Goal: Transaction & Acquisition: Book appointment/travel/reservation

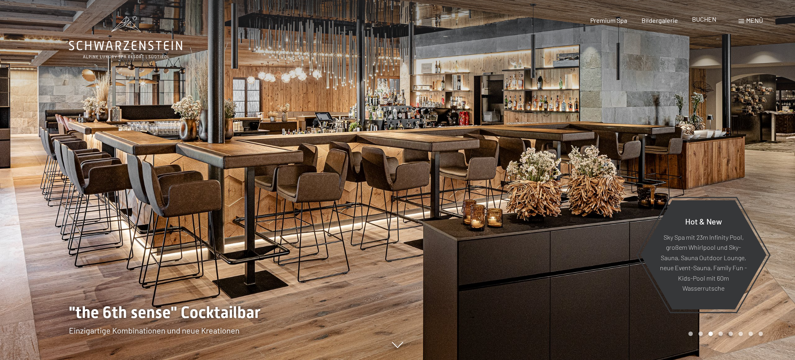
click at [704, 24] on div "BUCHEN" at bounding box center [704, 19] width 24 height 9
click at [704, 20] on span "BUCHEN" at bounding box center [704, 19] width 24 height 8
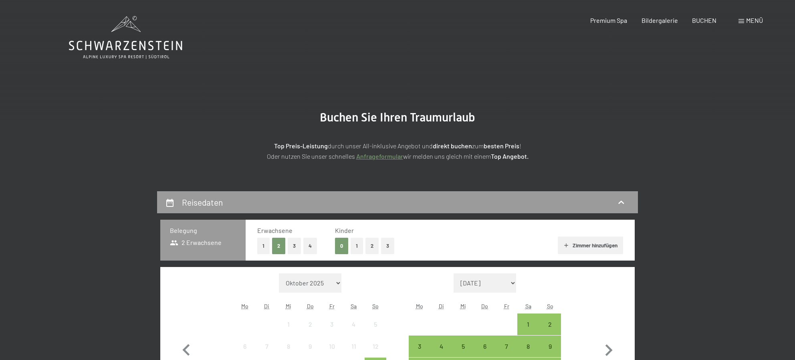
click at [112, 39] on icon at bounding box center [125, 37] width 113 height 43
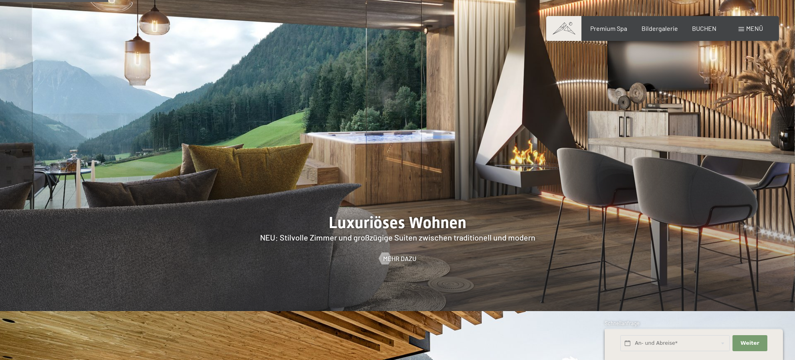
scroll to position [934, 0]
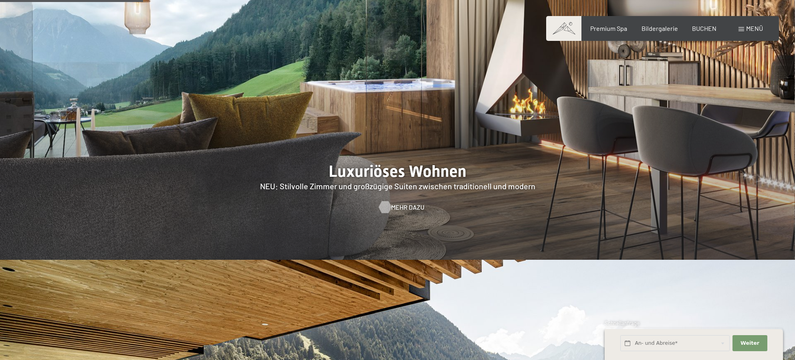
click at [393, 203] on span "Mehr dazu" at bounding box center [407, 207] width 33 height 9
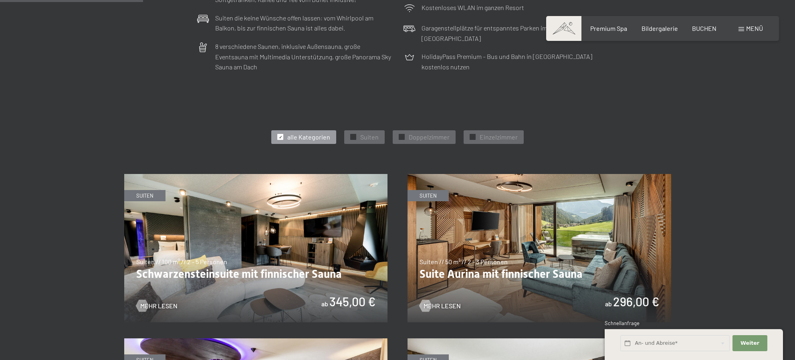
scroll to position [467, 0]
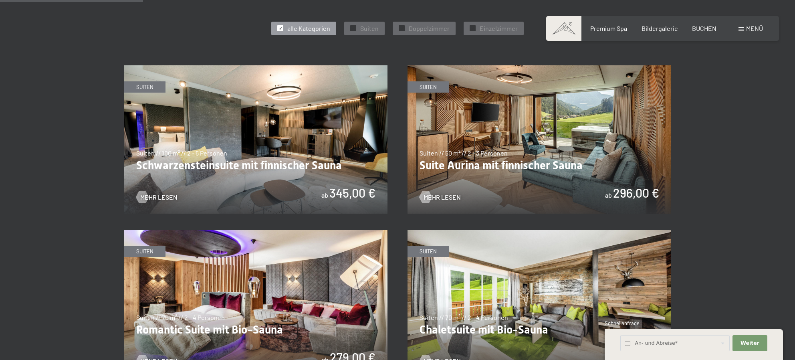
click at [308, 133] on img at bounding box center [256, 139] width 264 height 148
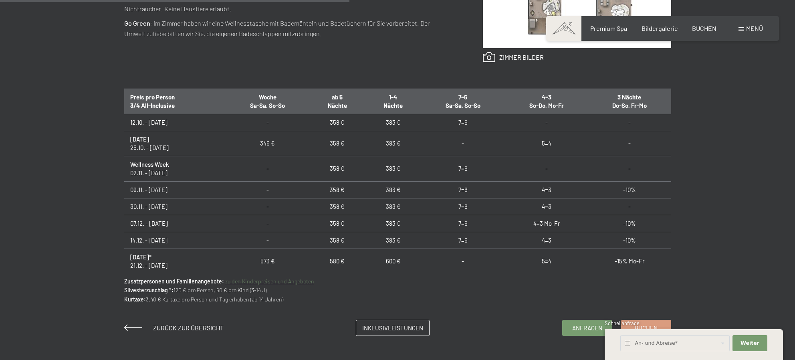
scroll to position [400, 0]
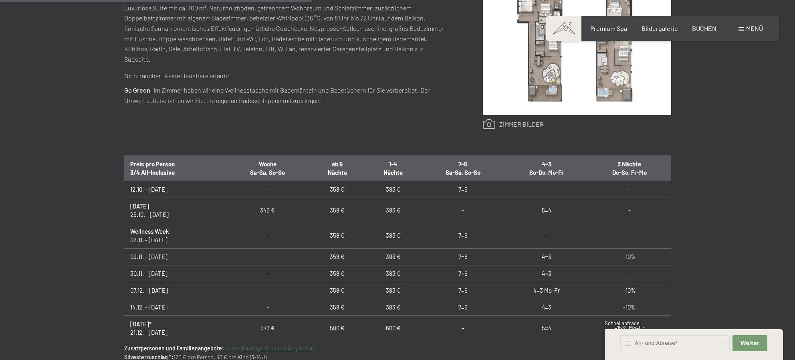
click at [521, 127] on link at bounding box center [513, 124] width 61 height 10
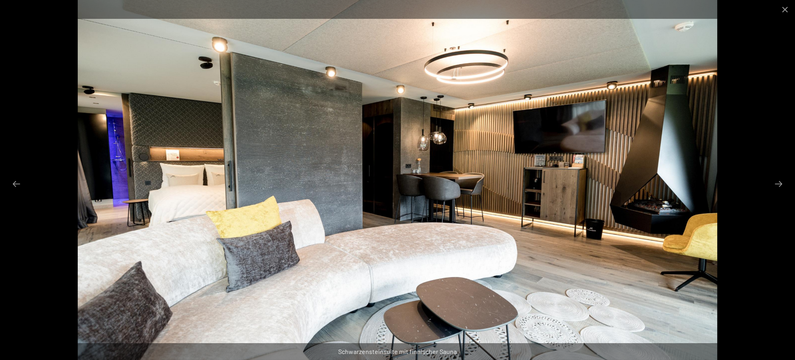
scroll to position [334, 0]
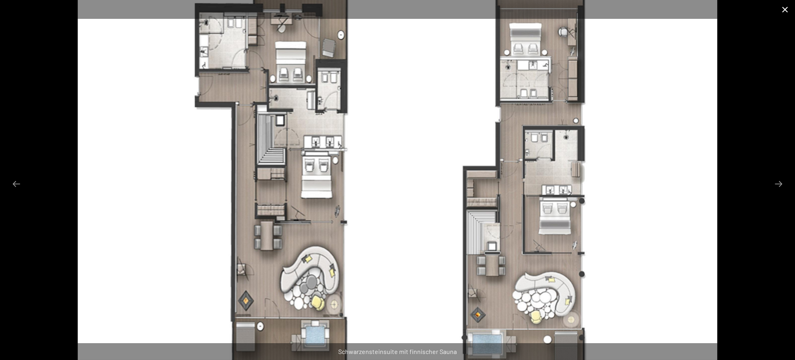
click at [784, 10] on button "Close gallery" at bounding box center [785, 9] width 20 height 19
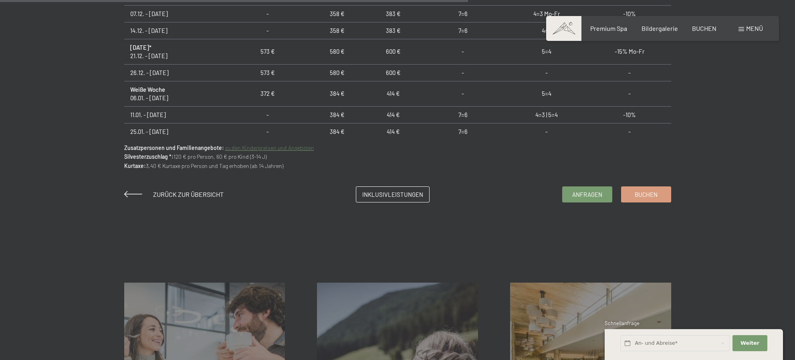
scroll to position [133, 0]
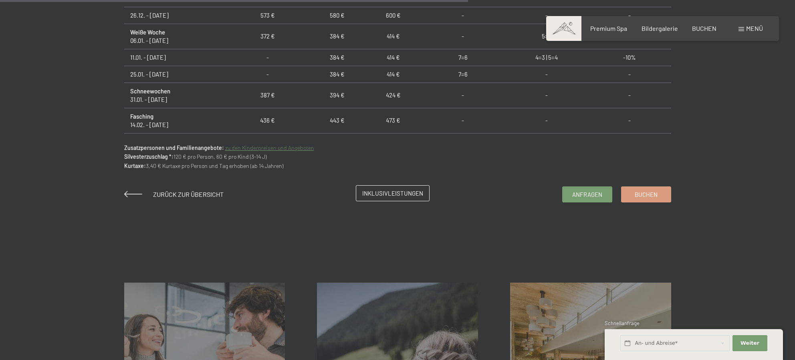
click at [384, 193] on span "Inklusivleistungen" at bounding box center [392, 193] width 61 height 8
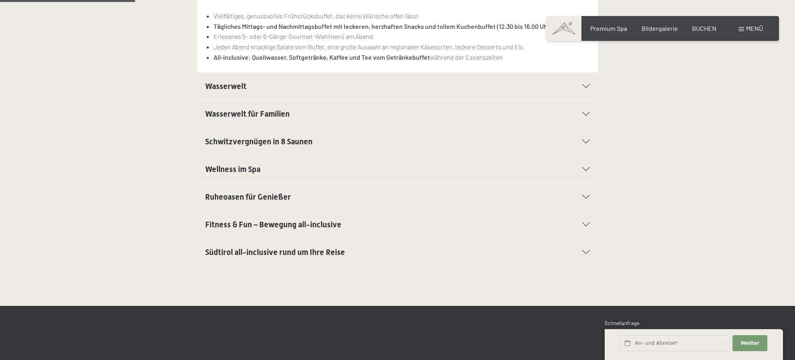
click at [233, 84] on span "Wasserwelt" at bounding box center [225, 86] width 41 height 10
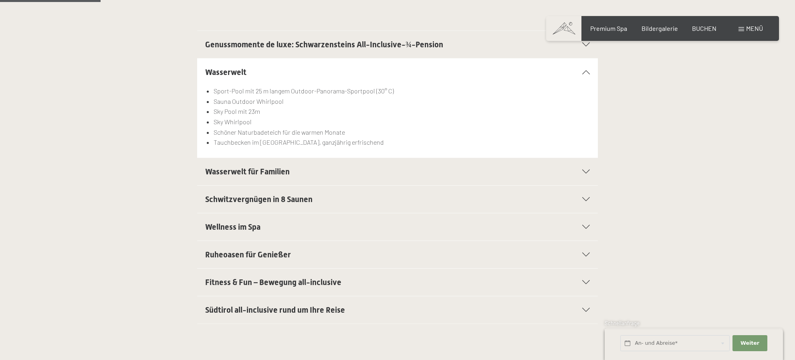
scroll to position [200, 0]
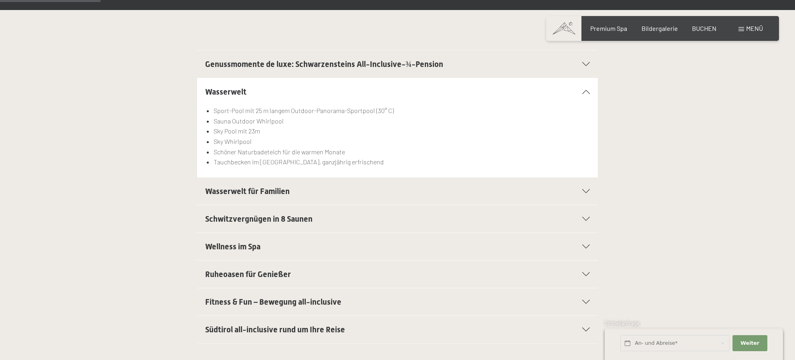
click at [255, 70] on h2 "Genussmomente de luxe: Schwarzensteins All-Inclusive-¾-Pension" at bounding box center [378, 63] width 346 height 11
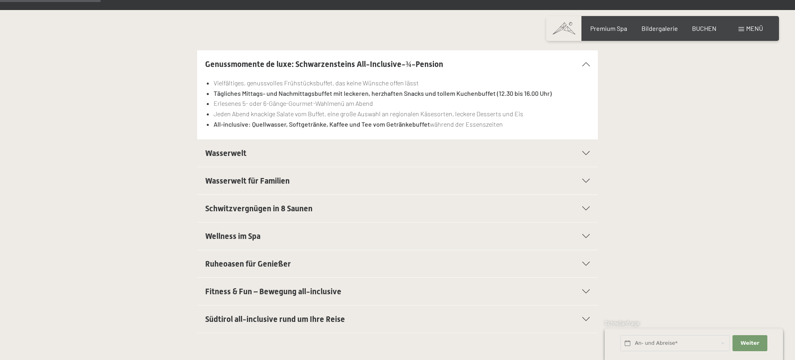
click at [249, 227] on div "Wellness im Spa" at bounding box center [397, 235] width 384 height 27
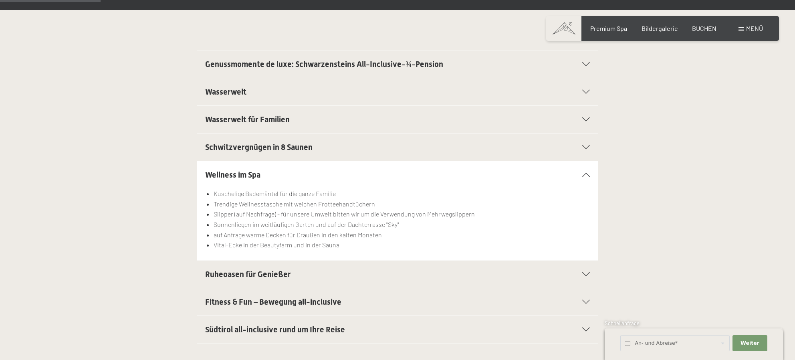
click at [246, 278] on span "Ruheoasen für Genießer" at bounding box center [248, 274] width 86 height 10
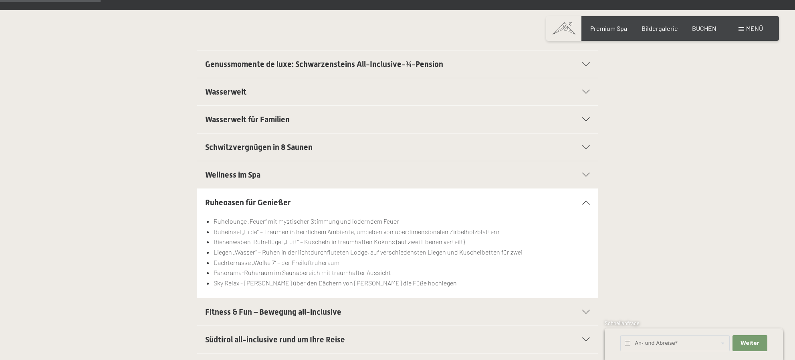
click at [240, 315] on span "Fitness & Fun – Bewegung all-inclusive" at bounding box center [273, 312] width 136 height 10
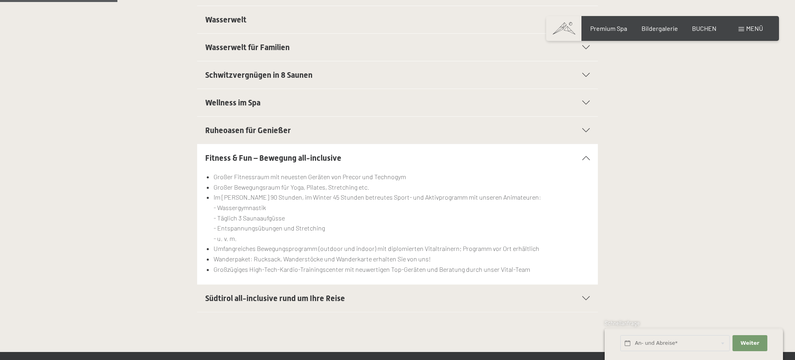
scroll to position [334, 0]
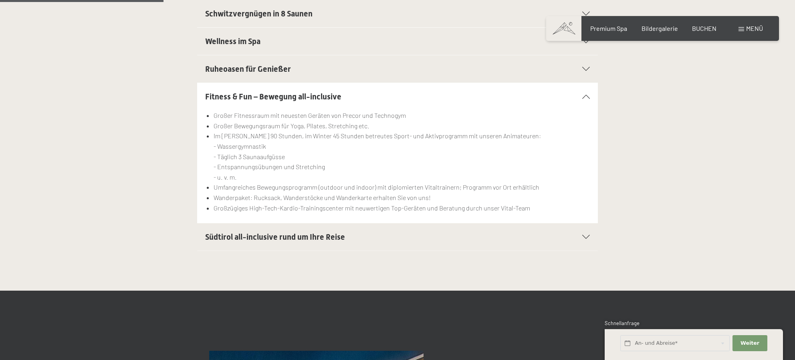
click at [253, 235] on span "Südtirol all-inclusive rund um Ihre Reise" at bounding box center [275, 237] width 140 height 10
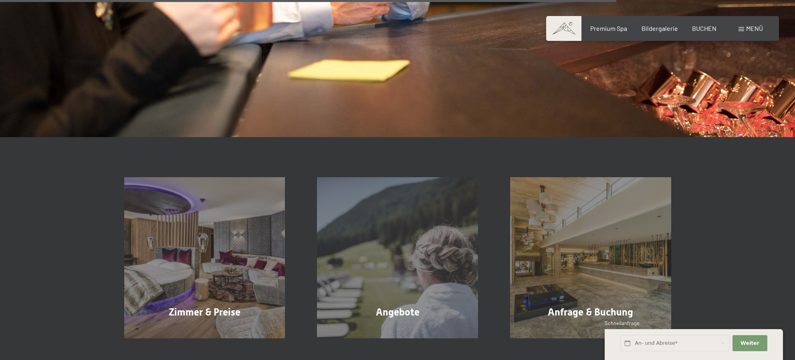
scroll to position [1268, 0]
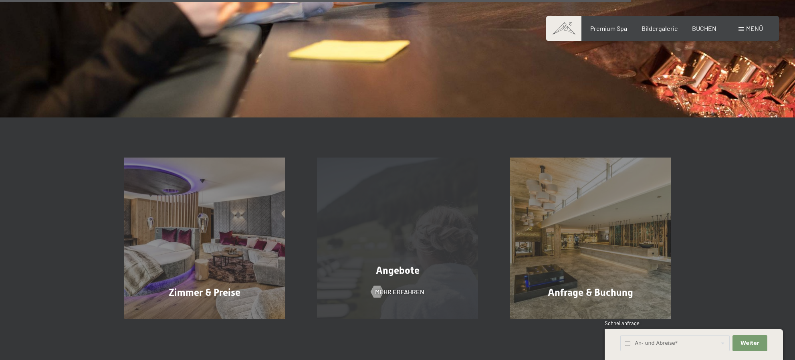
click at [373, 245] on div "Angebote Mehr erfahren" at bounding box center [397, 237] width 193 height 161
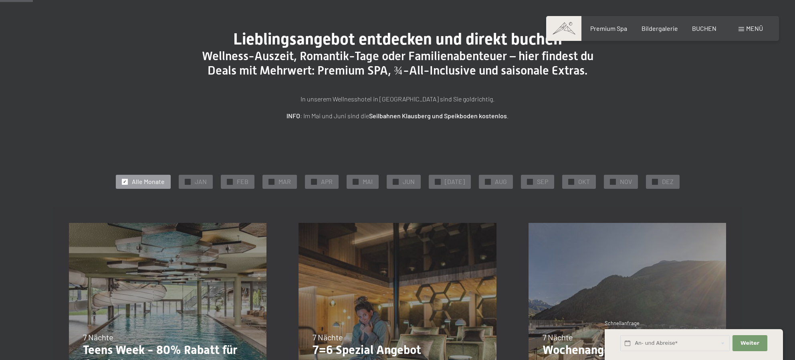
scroll to position [67, 0]
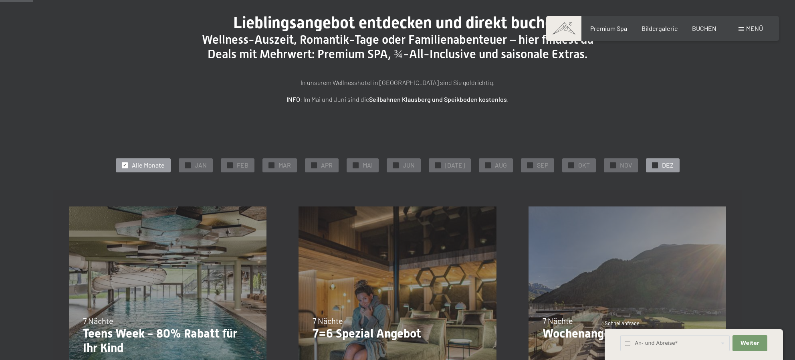
click at [646, 166] on div "✓ DEZ" at bounding box center [663, 165] width 34 height 14
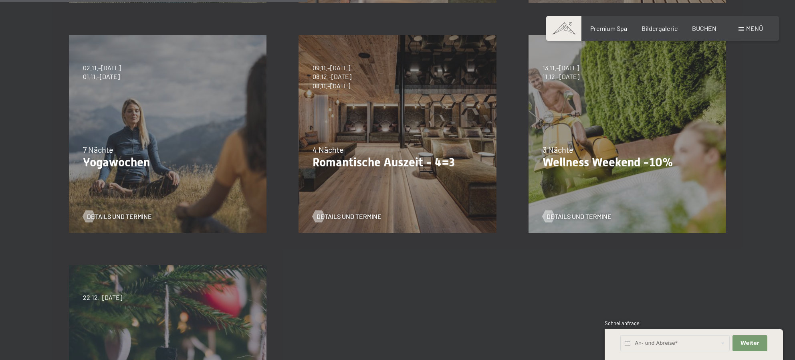
scroll to position [400, 0]
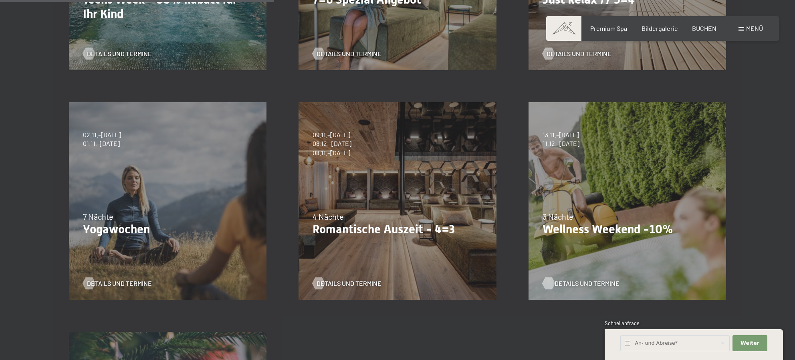
click at [580, 281] on span "Details und Termine" at bounding box center [586, 283] width 65 height 9
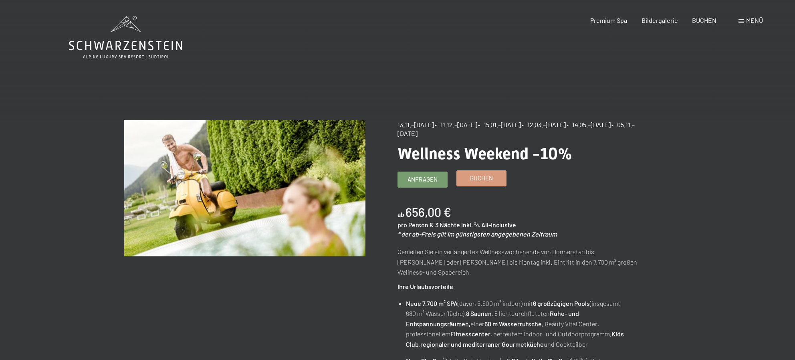
click at [478, 179] on span "Buchen" at bounding box center [481, 178] width 23 height 8
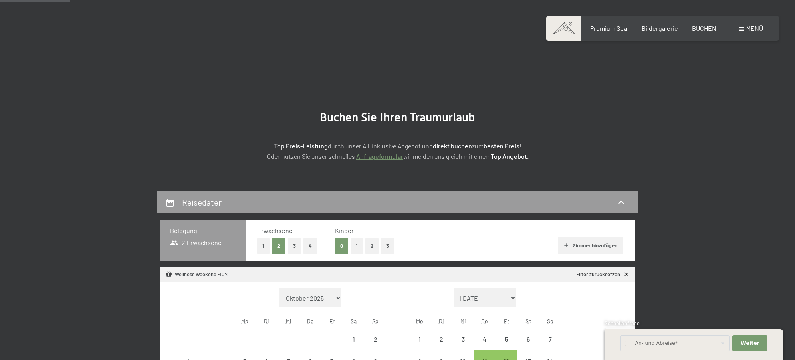
select select "[DATE]"
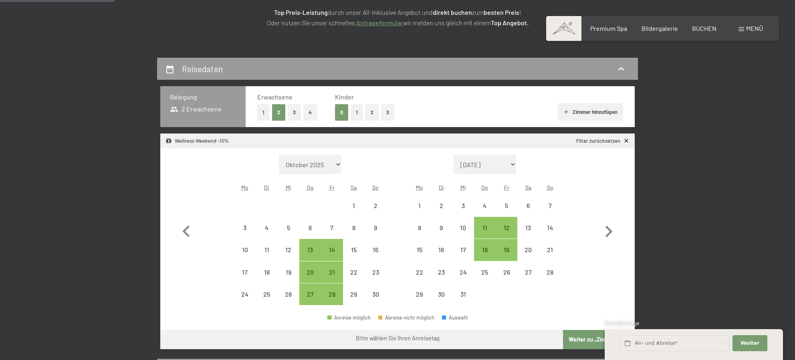
click at [307, 114] on button "4" at bounding box center [310, 112] width 14 height 16
select select "2025-11-01"
select select "2025-12-01"
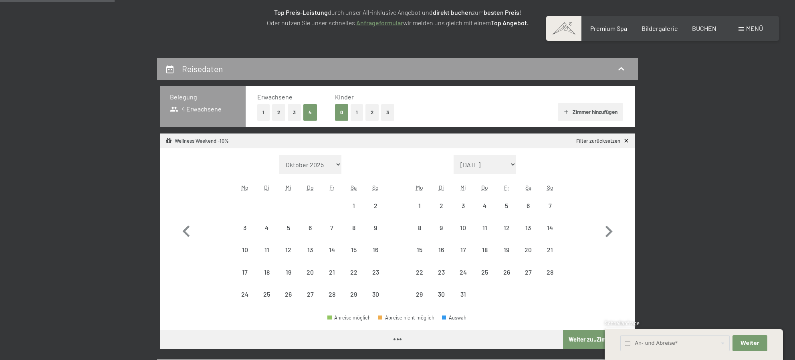
select select "2025-11-01"
select select "2025-12-01"
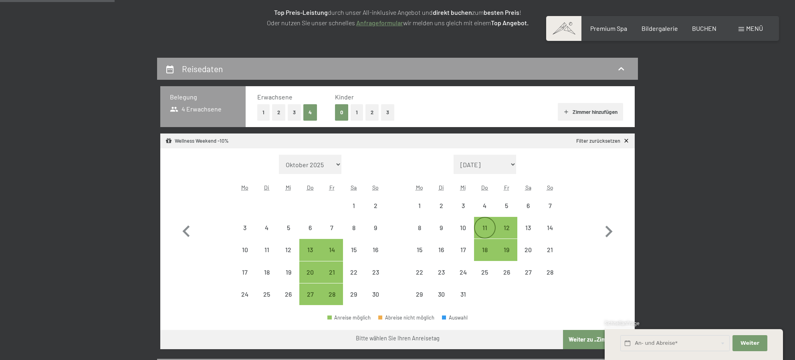
click at [480, 229] on div "11" at bounding box center [485, 234] width 20 height 20
select select "2025-11-01"
select select "2025-12-01"
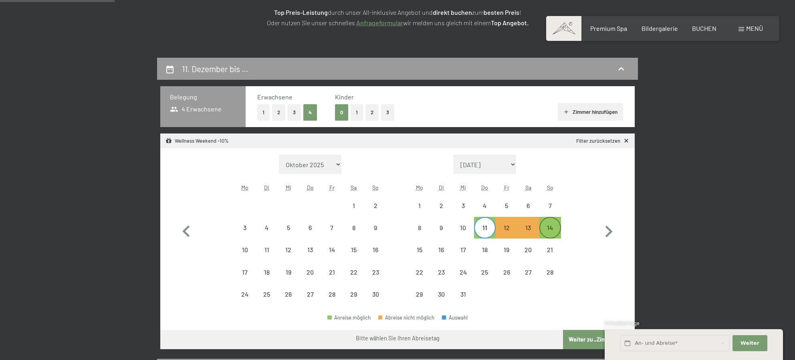
click at [555, 229] on div "14" at bounding box center [550, 234] width 20 height 20
select select "[DATE]"
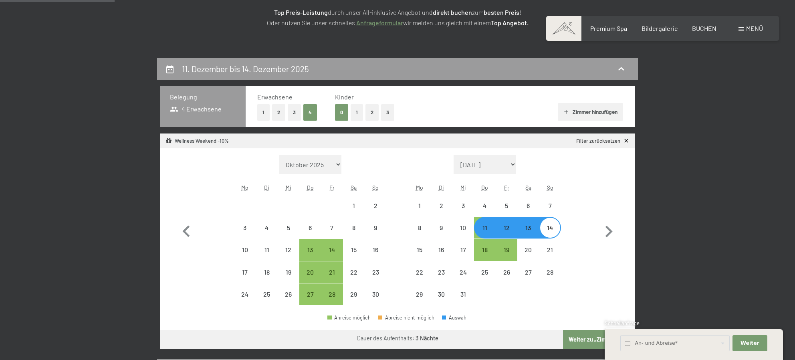
select select "[DATE]"
select select "2025-12-01"
click at [586, 339] on button "Weiter zu „Zimmer“" at bounding box center [599, 339] width 72 height 19
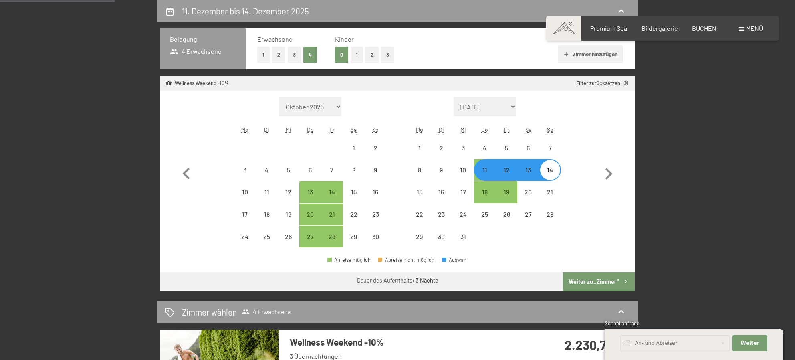
select select "2025-11-01"
select select "2025-12-01"
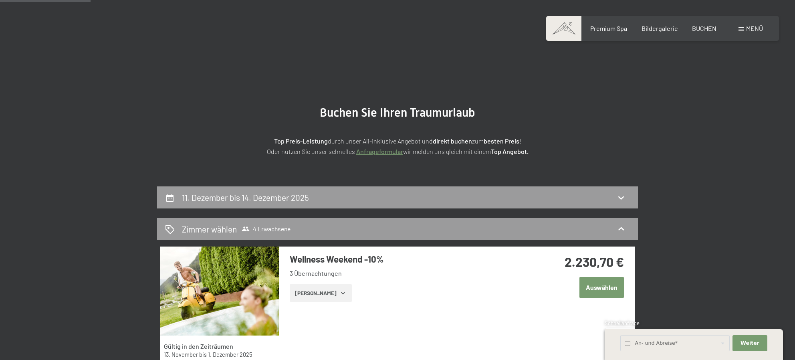
scroll to position [0, 0]
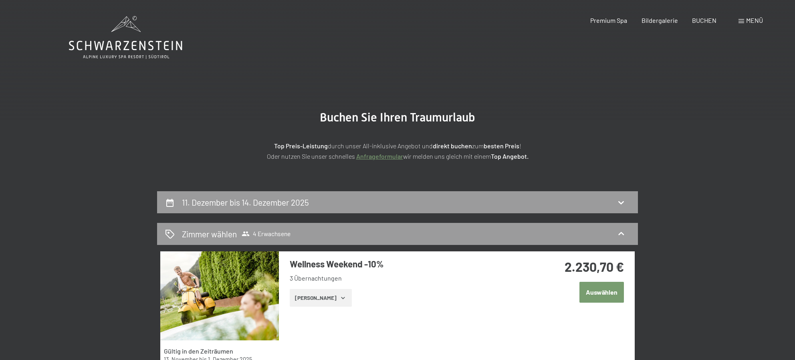
click at [371, 203] on span "Einwilligung Marketing*" at bounding box center [353, 203] width 66 height 8
click at [316, 203] on input "Einwilligung Marketing*" at bounding box center [312, 203] width 8 height 8
checkbox input "false"
click at [618, 201] on icon at bounding box center [621, 202] width 6 height 3
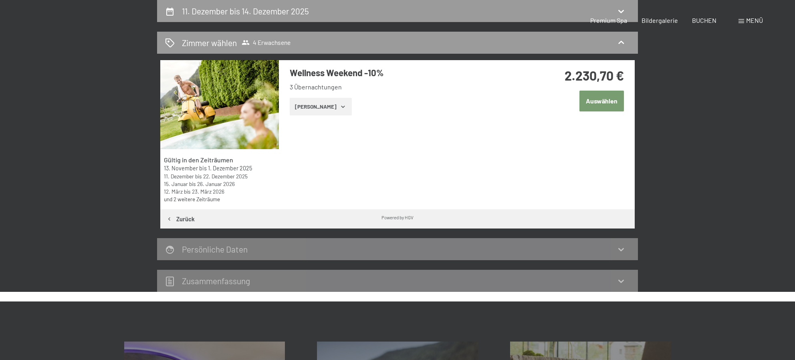
select select "2025-11-01"
select select "2025-12-01"
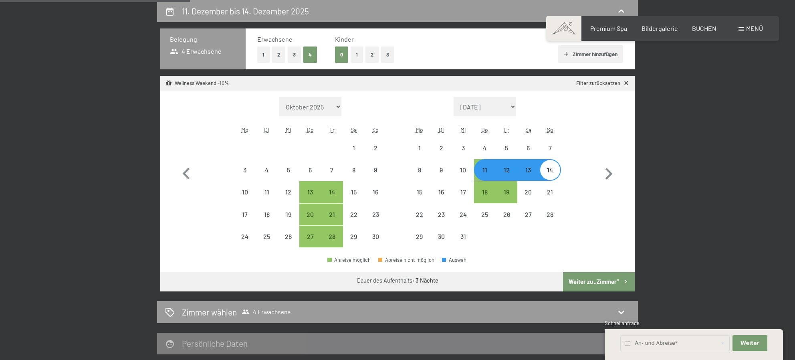
click at [605, 283] on button "Weiter zu „Zimmer“" at bounding box center [599, 281] width 72 height 19
select select "2025-11-01"
select select "2025-12-01"
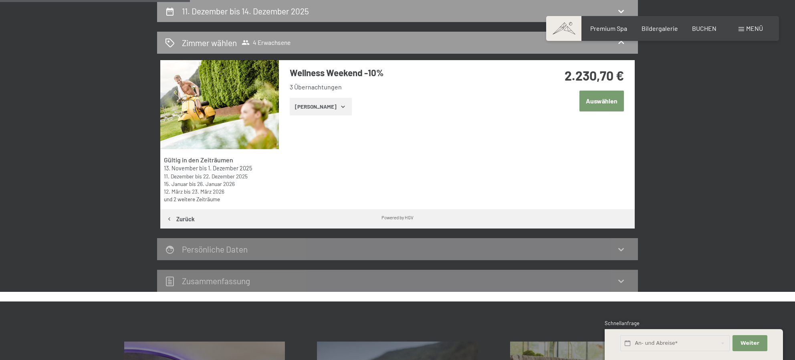
click at [596, 103] on button "Auswählen" at bounding box center [601, 101] width 44 height 20
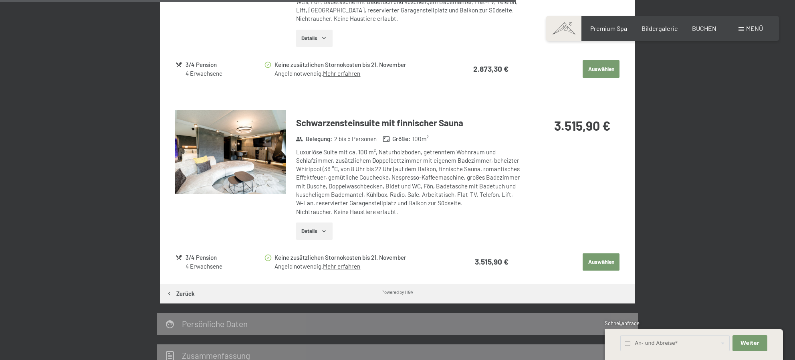
scroll to position [1068, 0]
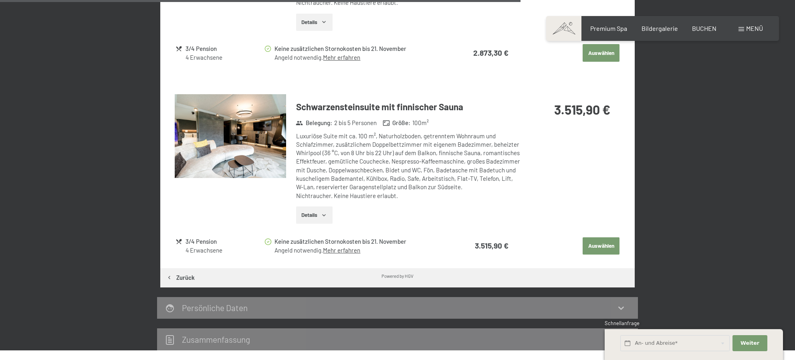
click at [352, 246] on div "Angeld notwendig. Mehr erfahren" at bounding box center [357, 250] width 167 height 8
click at [350, 246] on link "Mehr erfahren" at bounding box center [341, 249] width 37 height 7
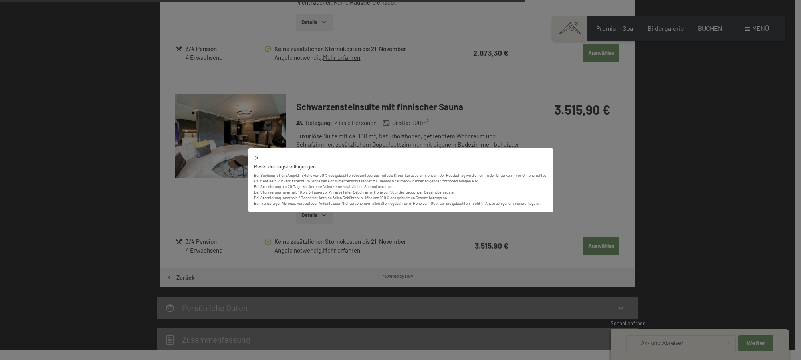
click at [559, 183] on div "Reservierungsbedingungen Bei Buchung ist ein Angeld in Höhe von 30% des gebucht…" at bounding box center [400, 180] width 801 height 360
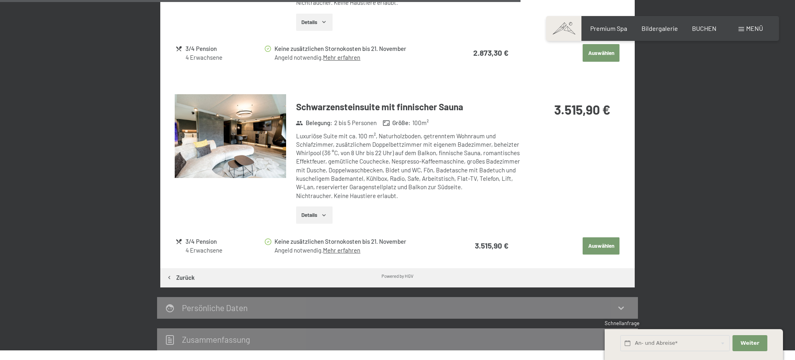
click at [598, 240] on button "Auswählen" at bounding box center [600, 246] width 37 height 18
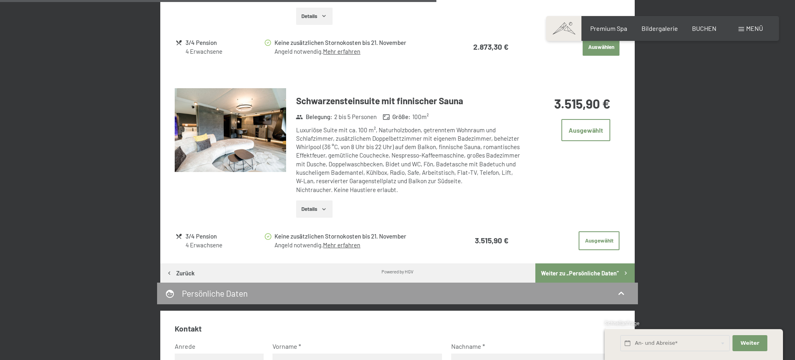
scroll to position [1125, 0]
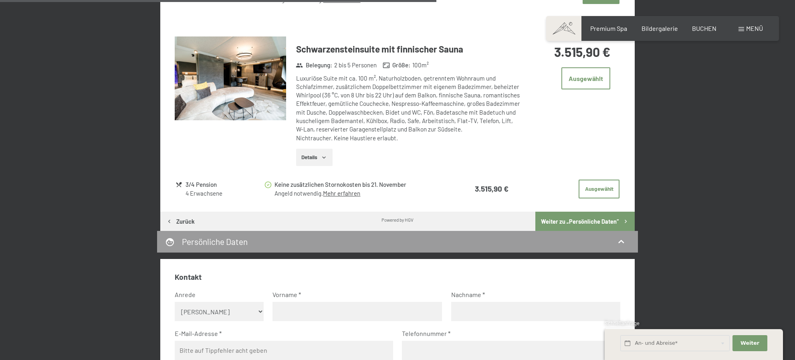
click at [601, 214] on button "Weiter zu „Persönliche Daten“" at bounding box center [584, 220] width 99 height 19
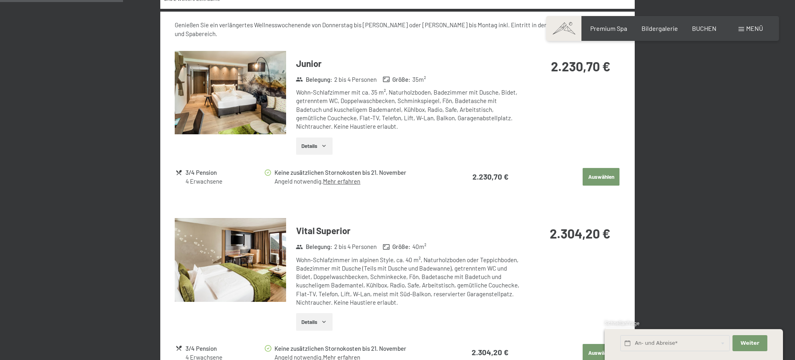
scroll to position [0, 0]
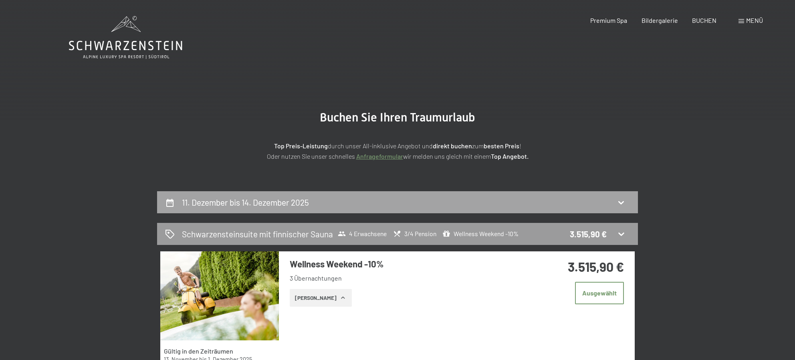
click at [599, 196] on div "11. Dezember bis 14. Dezember 2025" at bounding box center [397, 202] width 465 height 12
select select "2025-11-01"
select select "2025-12-01"
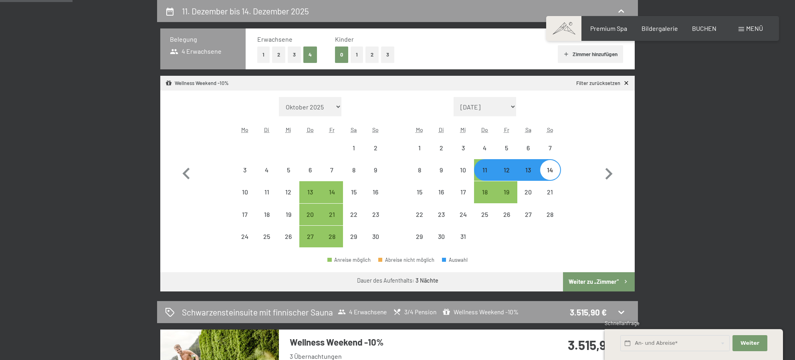
scroll to position [124, 0]
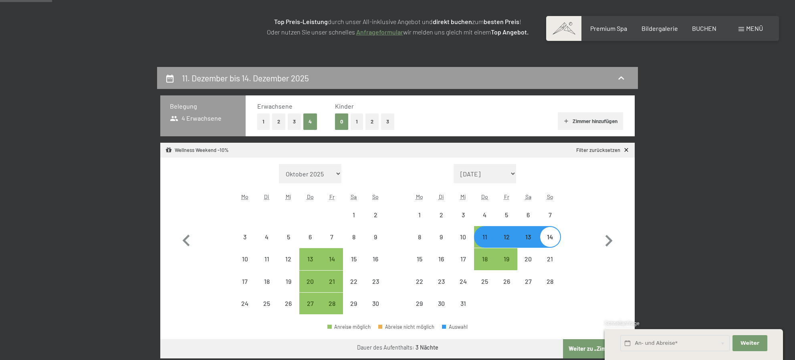
click at [626, 154] on div "Wellness Weekend -10% Filter zurücksetzen" at bounding box center [397, 150] width 474 height 15
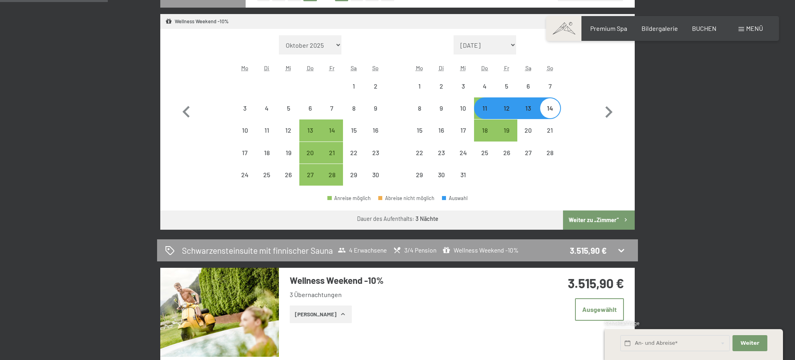
scroll to position [258, 0]
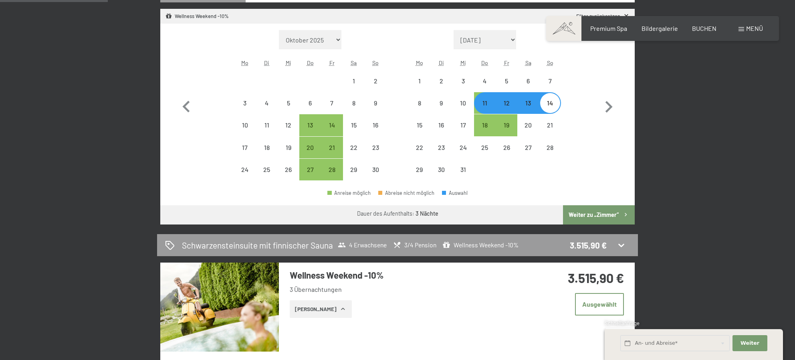
click at [627, 245] on div "Schwarzensteinsuite mit finnischer Sauna 4 Erwachsene 3/4 Pension Wellness Week…" at bounding box center [397, 245] width 465 height 12
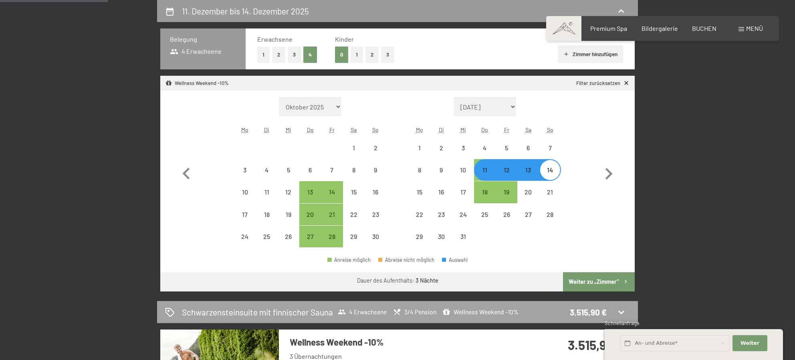
select select "2025-11-01"
select select "2025-12-01"
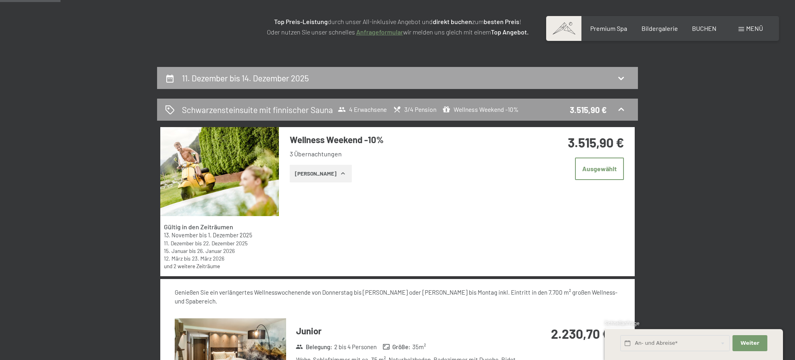
click at [616, 80] on div "11. Dezember bis 14. Dezember 2025" at bounding box center [397, 78] width 465 height 12
select select "2025-11-01"
select select "2025-12-01"
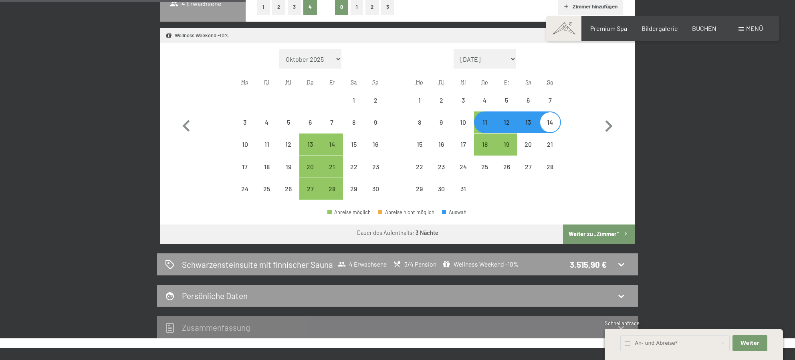
scroll to position [258, 0]
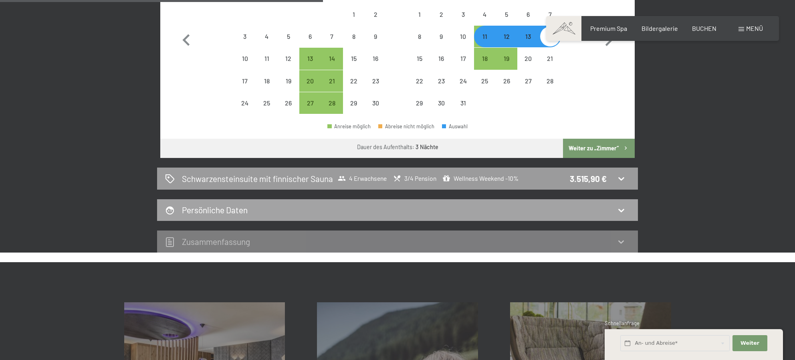
click at [268, 211] on div "Persönliche Daten" at bounding box center [397, 210] width 465 height 12
select select "2025-11-01"
select select "2025-12-01"
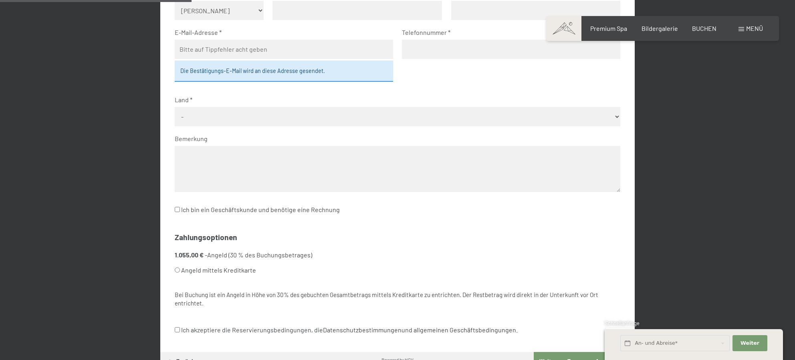
scroll to position [191, 0]
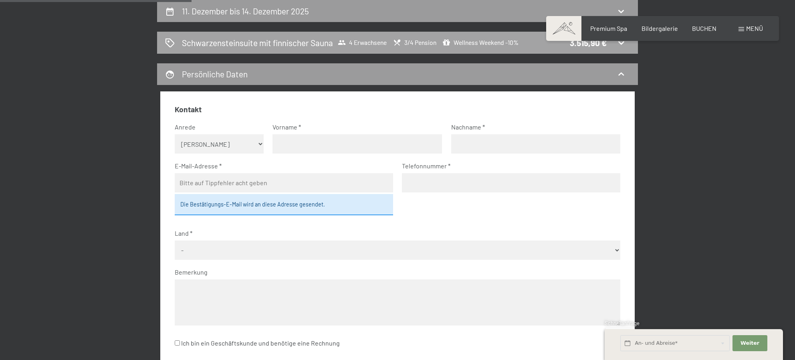
click at [592, 46] on div "3.515,90 €" at bounding box center [587, 43] width 37 height 12
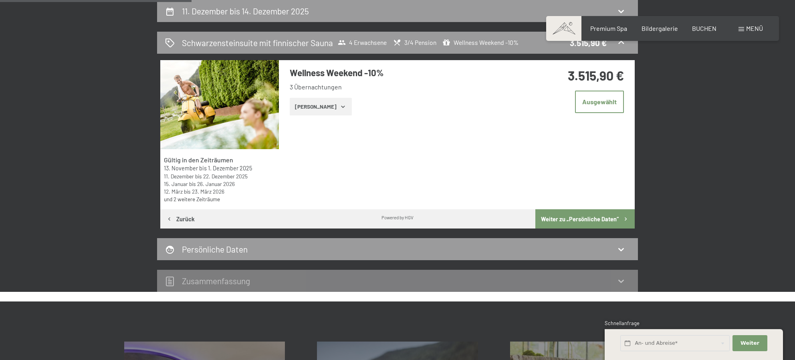
click at [328, 110] on button "Zeige Zimmer" at bounding box center [321, 107] width 62 height 18
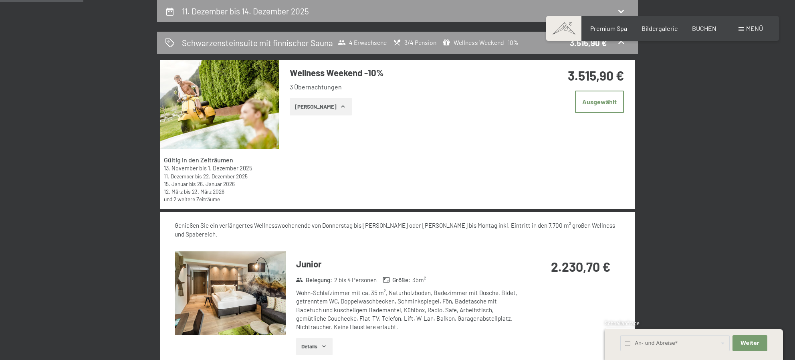
scroll to position [125, 0]
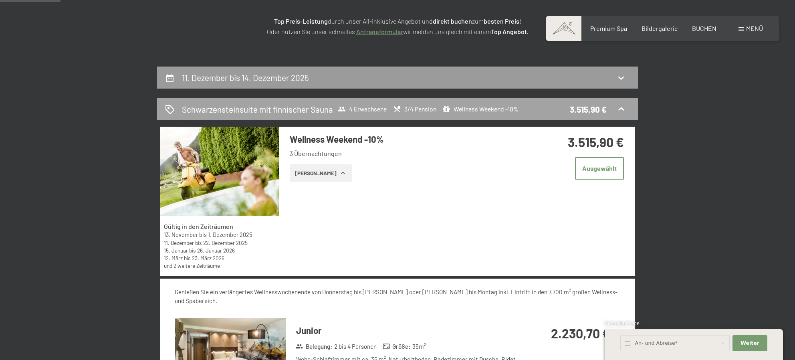
click at [623, 113] on icon at bounding box center [621, 109] width 10 height 10
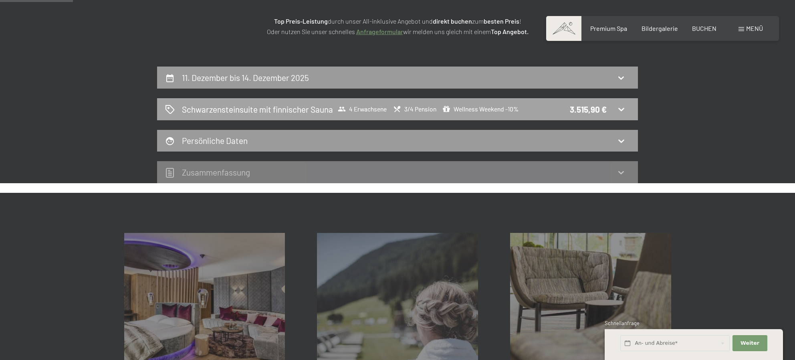
scroll to position [0, 0]
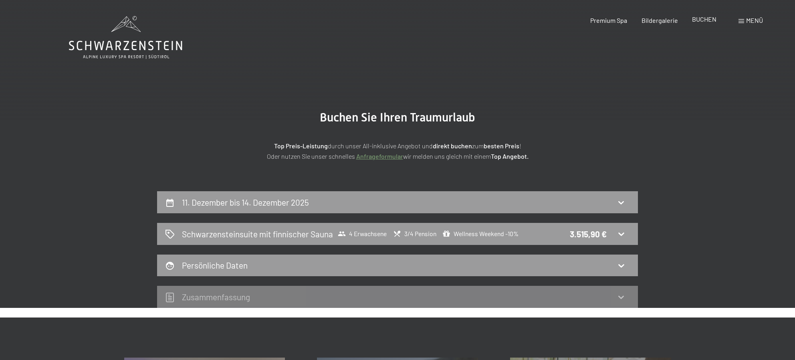
click at [704, 18] on span "BUCHEN" at bounding box center [704, 19] width 24 height 8
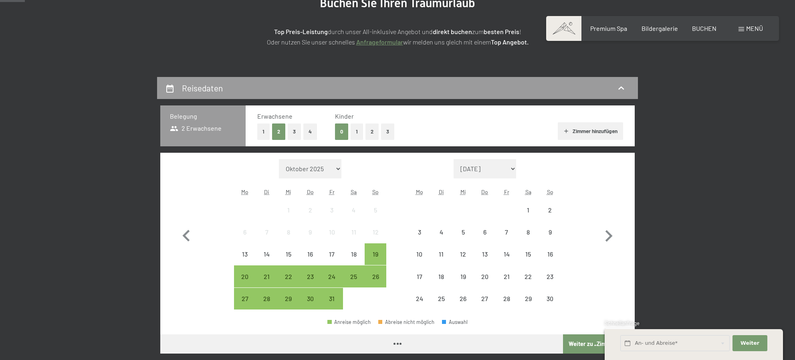
scroll to position [133, 0]
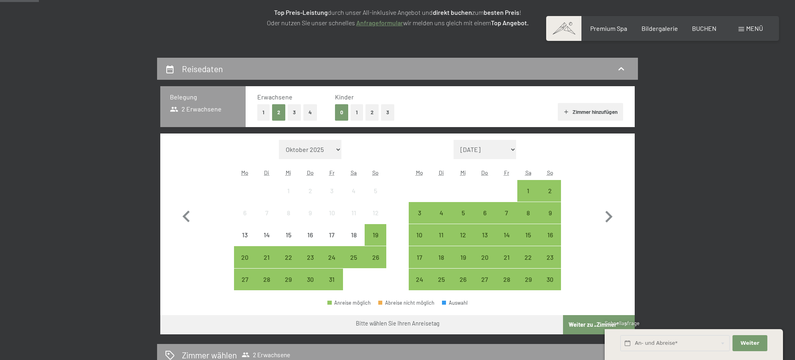
click at [307, 115] on button "4" at bounding box center [310, 112] width 14 height 16
click at [437, 231] on div "11" at bounding box center [441, 235] width 20 height 20
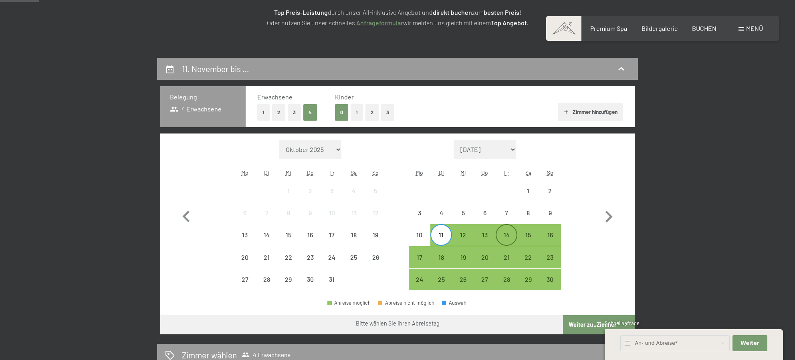
click at [503, 235] on div "14" at bounding box center [506, 241] width 20 height 20
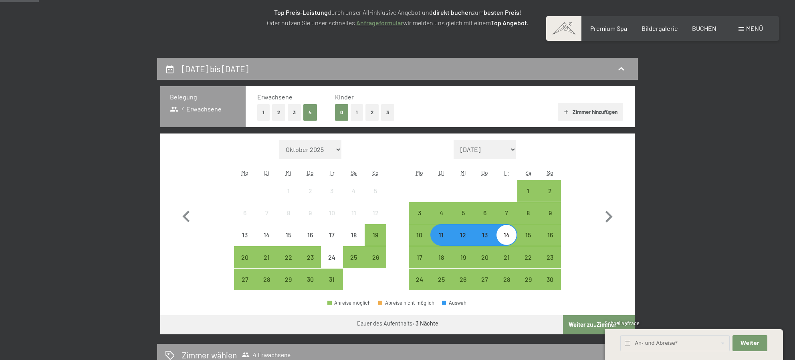
click at [574, 320] on button "Weiter zu „Zimmer“" at bounding box center [599, 324] width 72 height 19
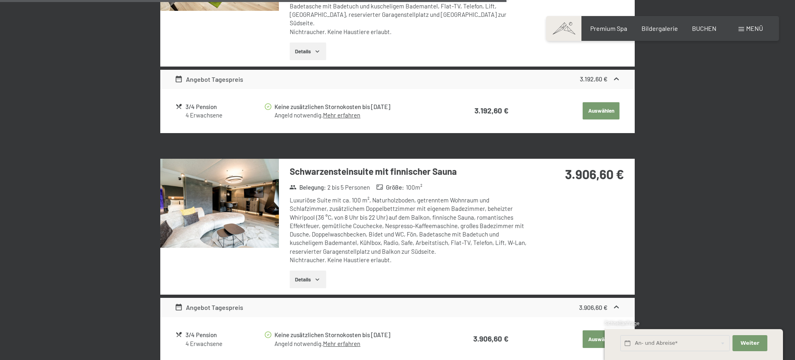
scroll to position [1059, 0]
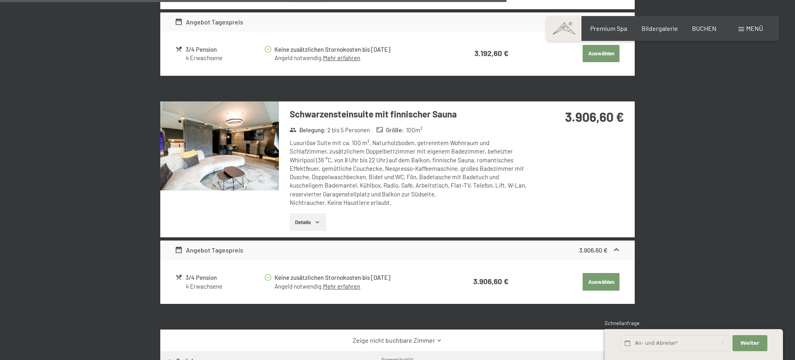
click at [317, 203] on label "Einwilligung Marketing*" at bounding box center [351, 203] width 70 height 8
click at [316, 203] on input "Einwilligung Marketing*" at bounding box center [312, 203] width 8 height 8
checkbox input "false"
click at [320, 213] on button "Details" at bounding box center [308, 222] width 36 height 18
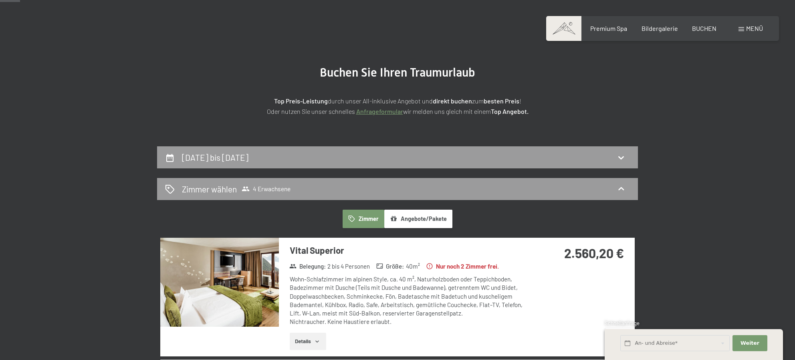
scroll to position [0, 0]
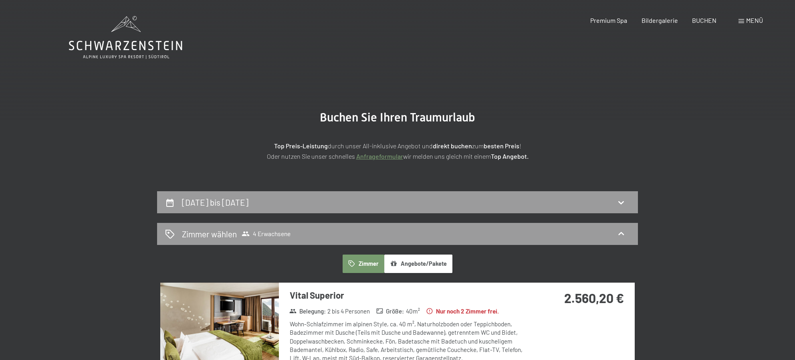
click at [687, 20] on div "Premium Spa Bildergalerie BUCHEN" at bounding box center [646, 20] width 168 height 9
click at [695, 21] on span "BUCHEN" at bounding box center [704, 19] width 24 height 8
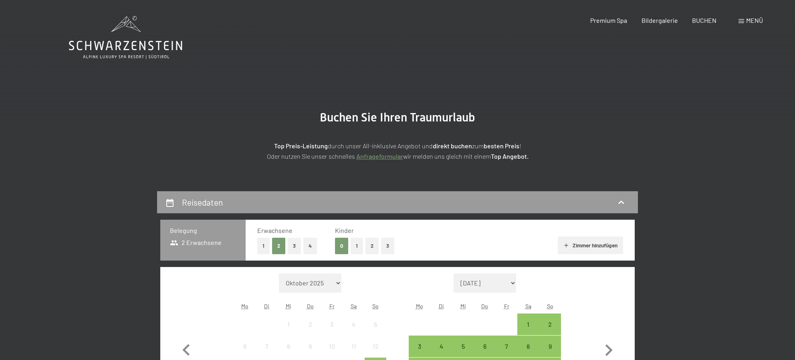
click at [312, 250] on button "4" at bounding box center [310, 245] width 14 height 16
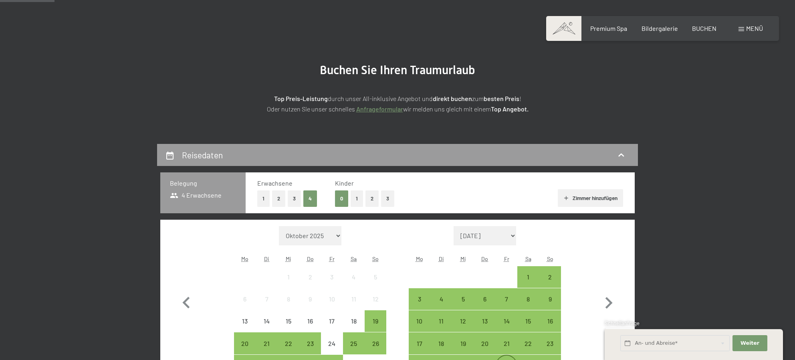
scroll to position [67, 0]
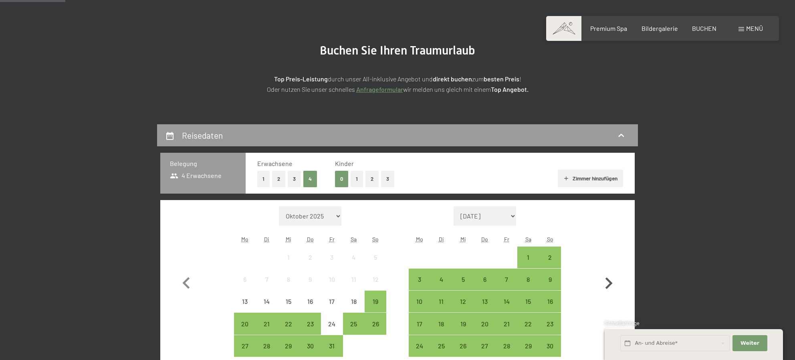
click at [608, 282] on icon "button" at bounding box center [608, 283] width 23 height 23
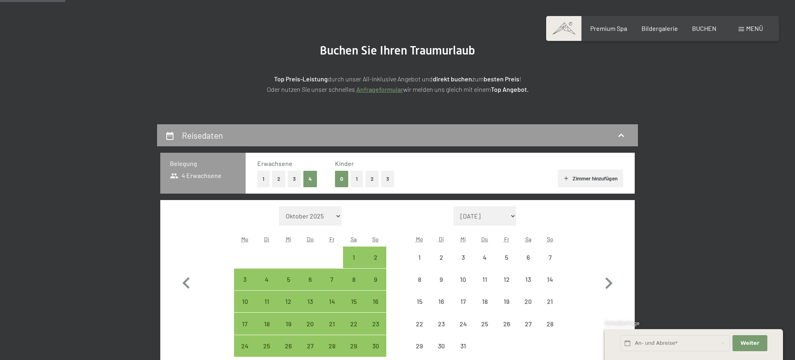
select select "2025-11-01"
select select "2025-12-01"
click at [488, 277] on div "11" at bounding box center [485, 286] width 20 height 20
select select "2025-11-01"
select select "2025-12-01"
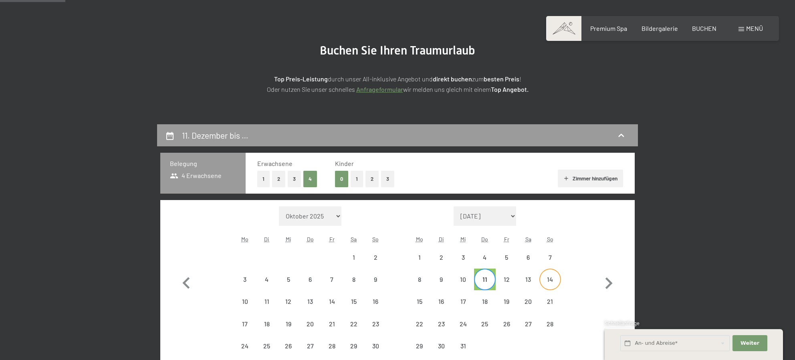
select select "2025-11-01"
select select "2025-12-01"
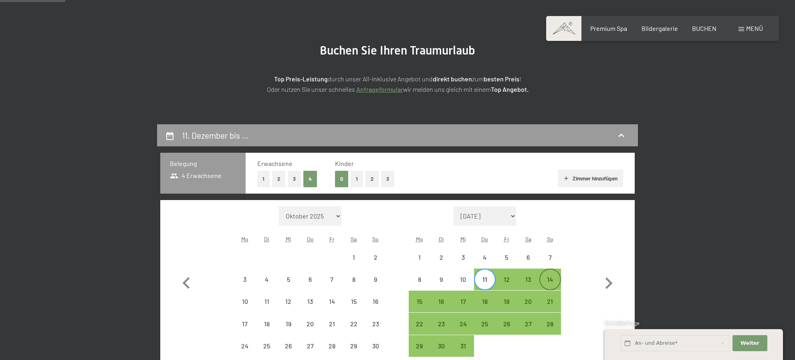
click at [545, 278] on div "14" at bounding box center [550, 286] width 20 height 20
select select "2025-11-01"
select select "2025-12-01"
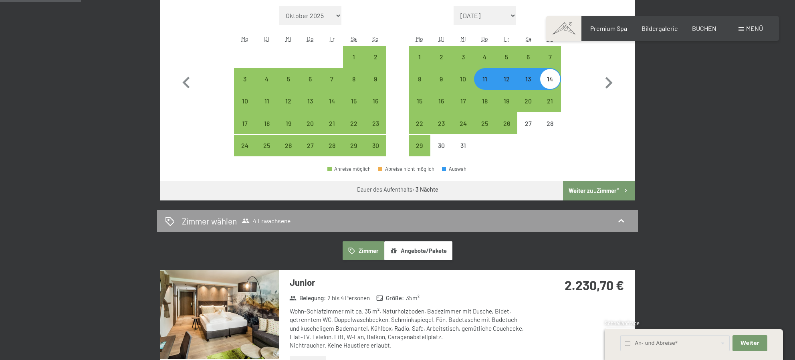
click at [604, 186] on button "Weiter zu „Zimmer“" at bounding box center [599, 190] width 72 height 19
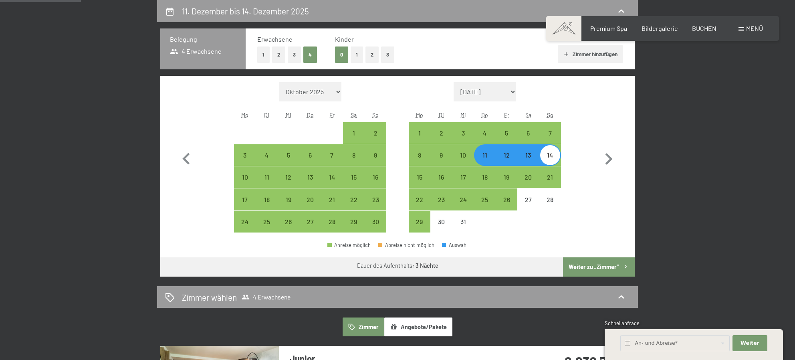
select select "2025-11-01"
select select "2025-12-01"
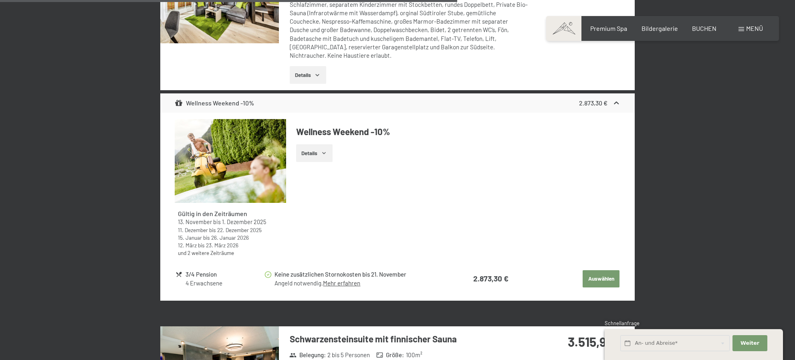
scroll to position [1326, 0]
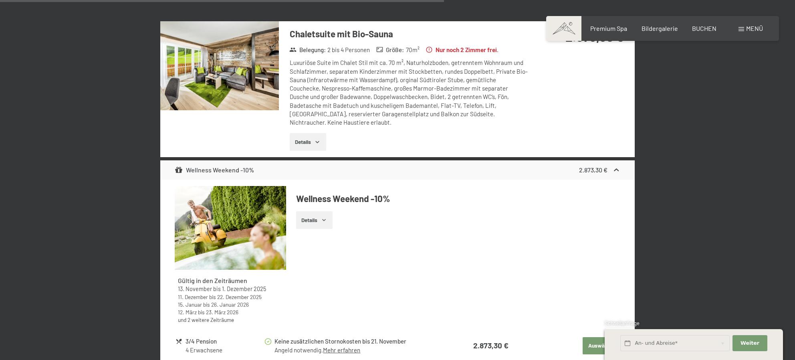
click at [318, 137] on button "Details" at bounding box center [308, 142] width 36 height 18
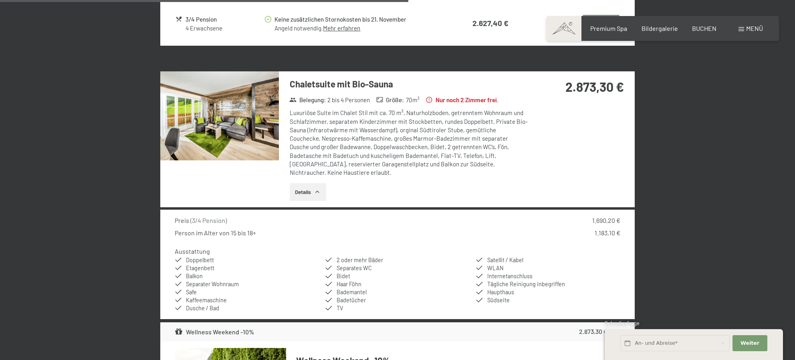
scroll to position [1259, 0]
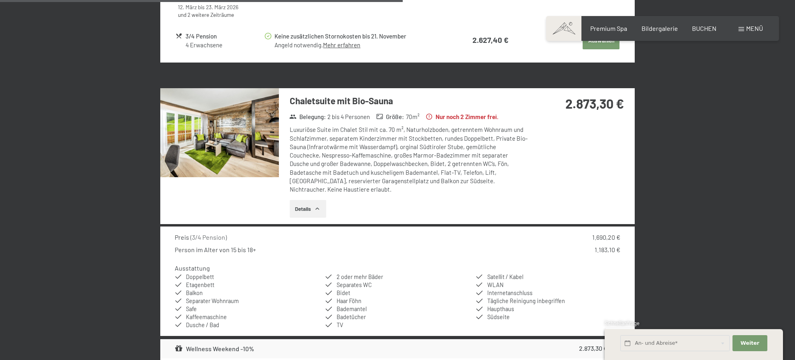
click at [243, 159] on img at bounding box center [219, 132] width 119 height 89
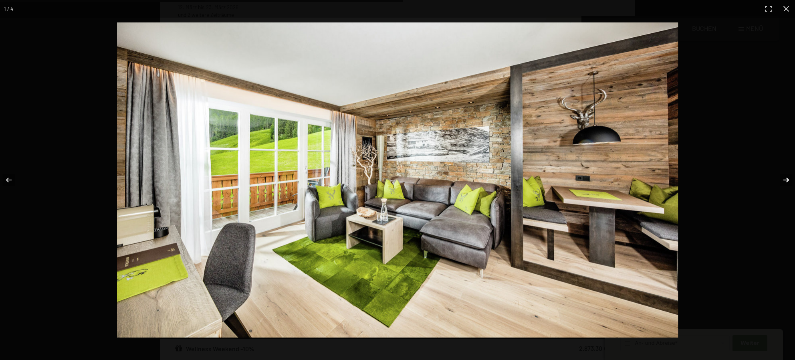
click at [781, 181] on button "button" at bounding box center [781, 180] width 28 height 40
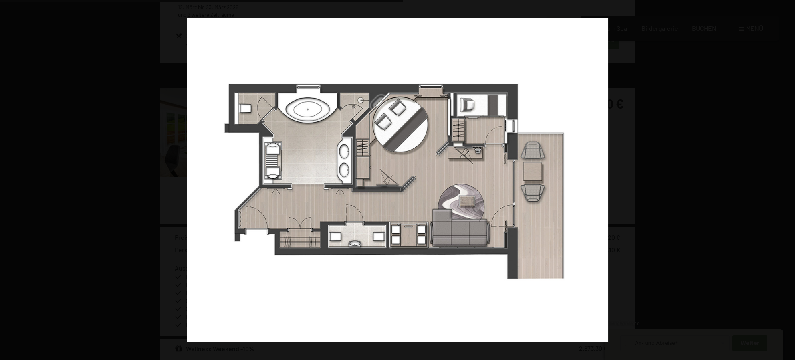
click at [781, 181] on button "button" at bounding box center [781, 180] width 28 height 40
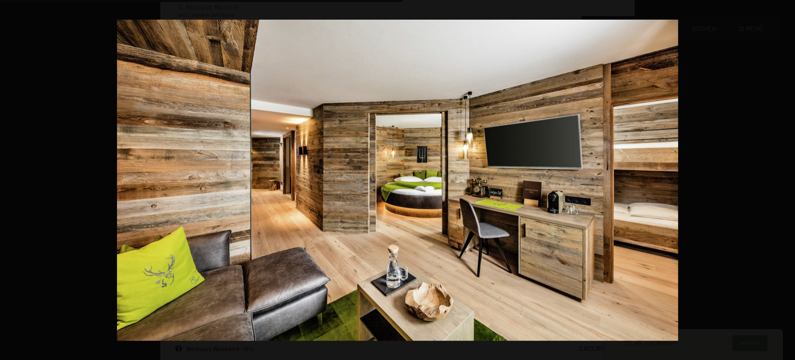
click at [781, 181] on button "button" at bounding box center [781, 180] width 28 height 40
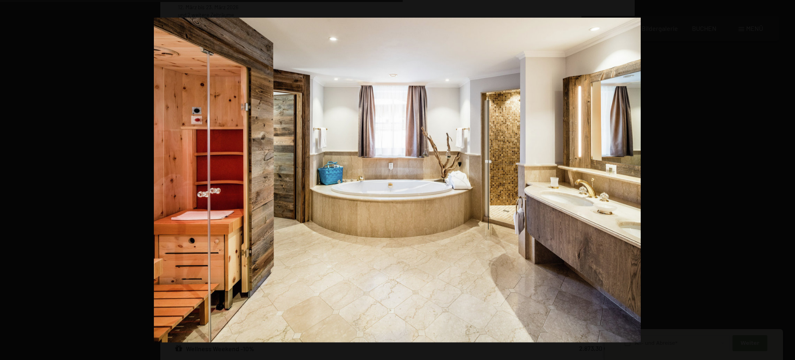
click at [781, 181] on button "button" at bounding box center [781, 180] width 28 height 40
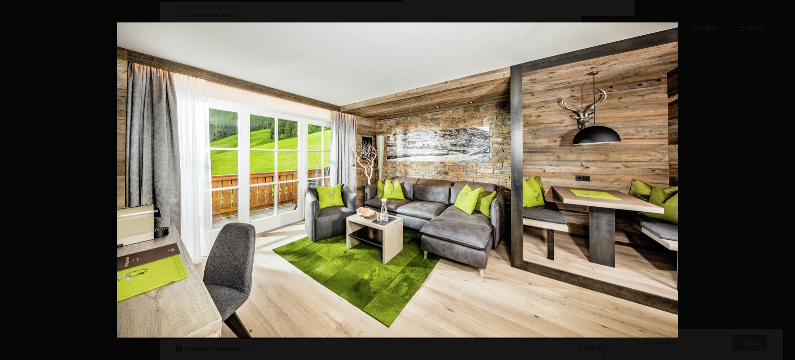
click at [781, 181] on button "button" at bounding box center [781, 180] width 28 height 40
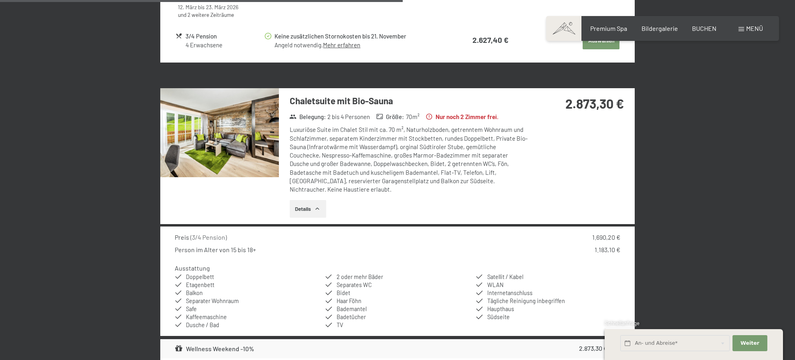
click at [0, 0] on button "button" at bounding box center [0, 0] width 0 height 0
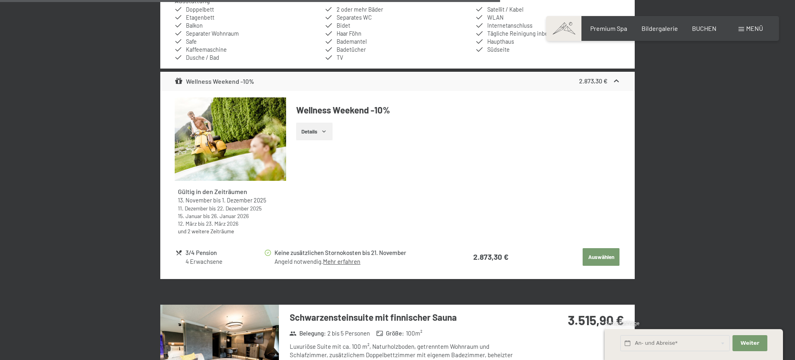
scroll to position [1726, 0]
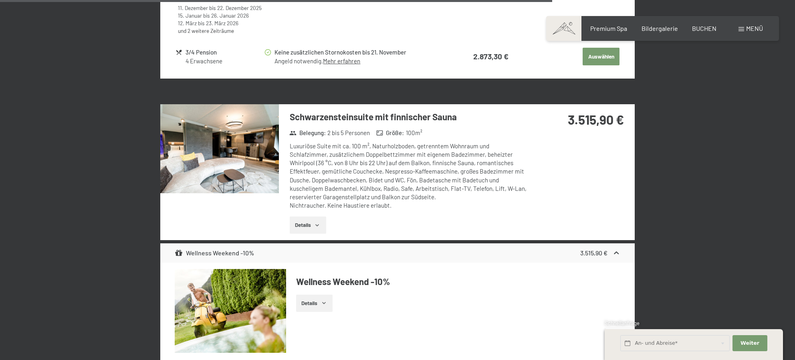
click at [271, 154] on img at bounding box center [219, 148] width 119 height 89
click at [0, 0] on button "button" at bounding box center [0, 0] width 0 height 0
click at [310, 218] on button "Details" at bounding box center [308, 225] width 36 height 18
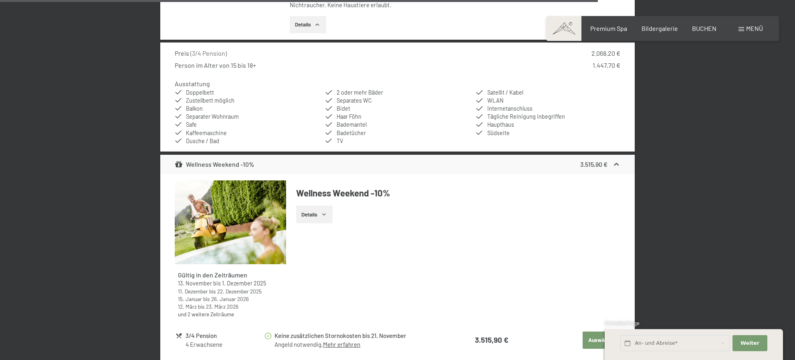
scroll to position [2127, 0]
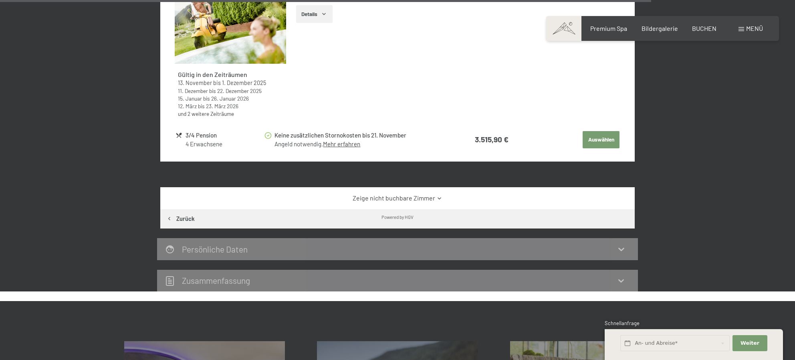
click at [412, 194] on link "Zeige nicht buchbare Zimmer" at bounding box center [398, 197] width 446 height 9
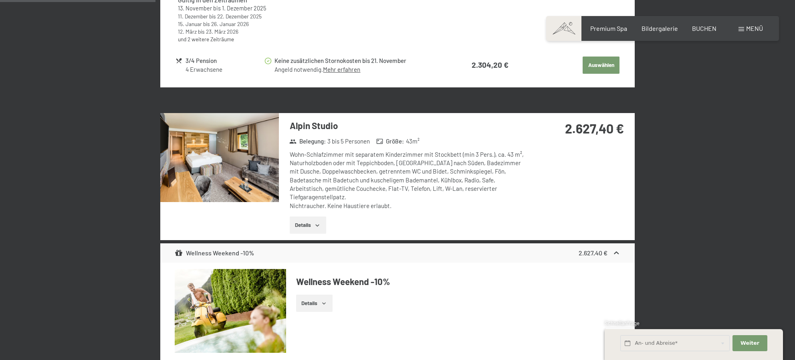
scroll to position [725, 0]
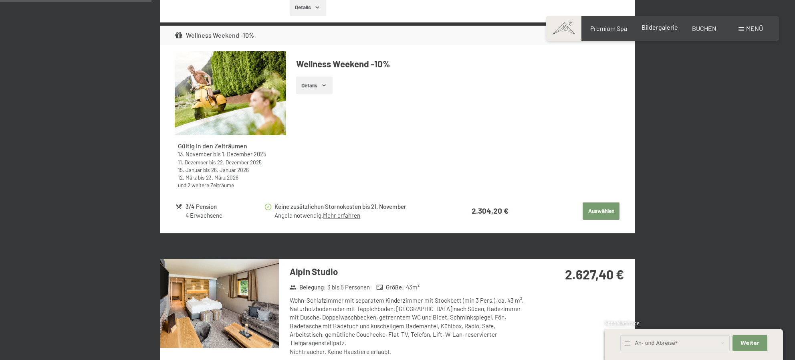
click at [650, 29] on span "Bildergalerie" at bounding box center [659, 27] width 36 height 8
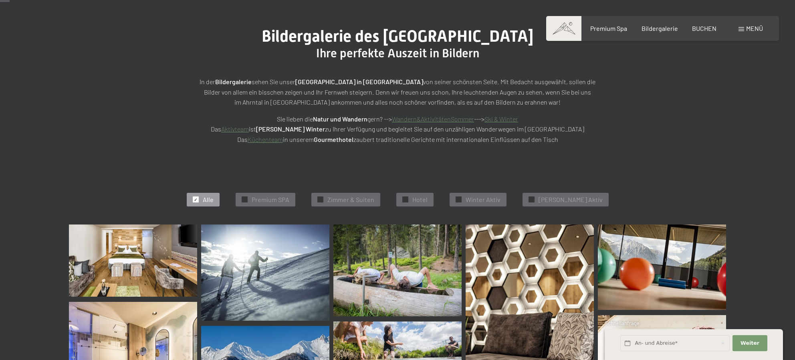
scroll to position [133, 0]
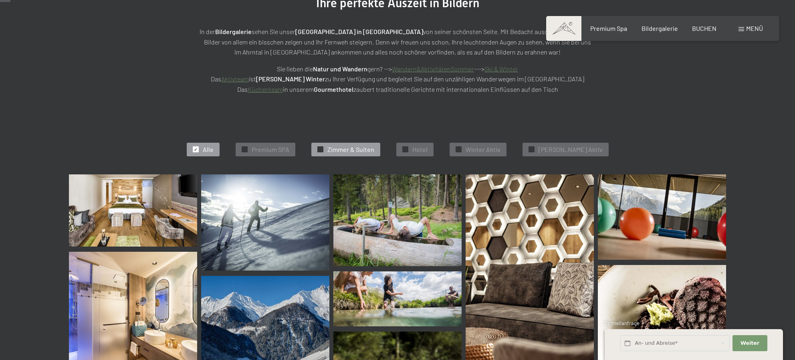
click at [370, 151] on span "Zimmer & Suiten" at bounding box center [350, 149] width 47 height 9
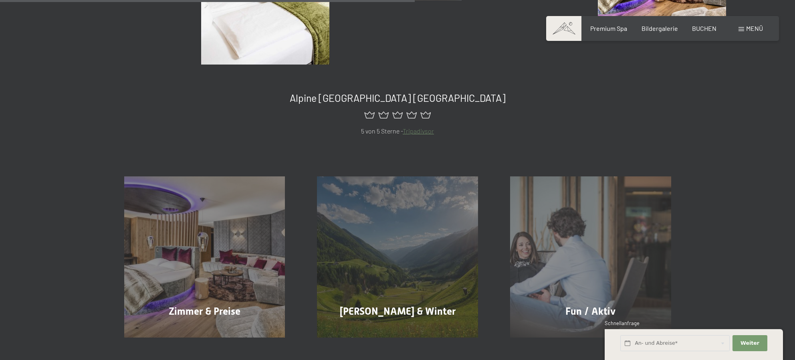
scroll to position [536, 0]
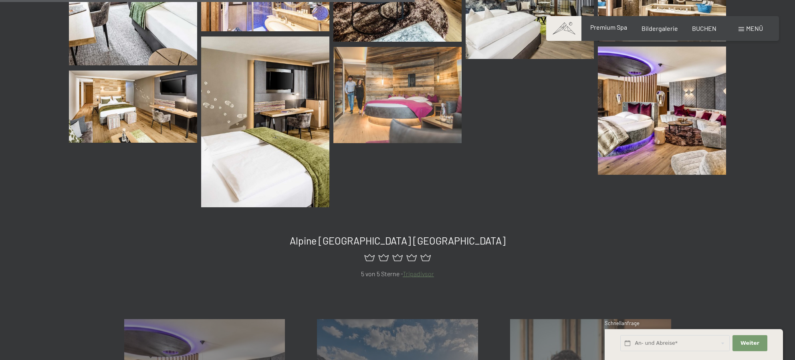
click at [604, 29] on span "Premium Spa" at bounding box center [608, 27] width 37 height 8
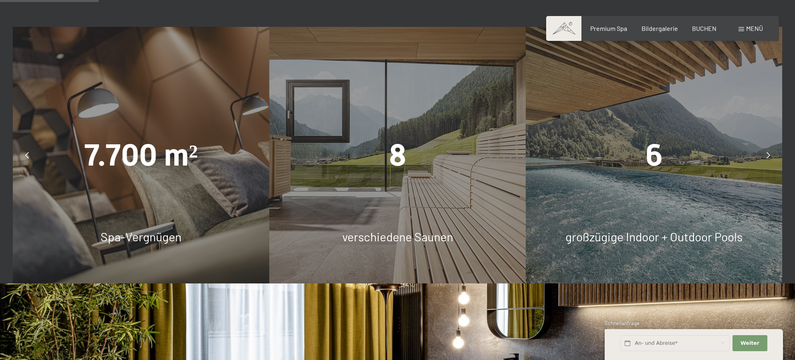
scroll to position [801, 0]
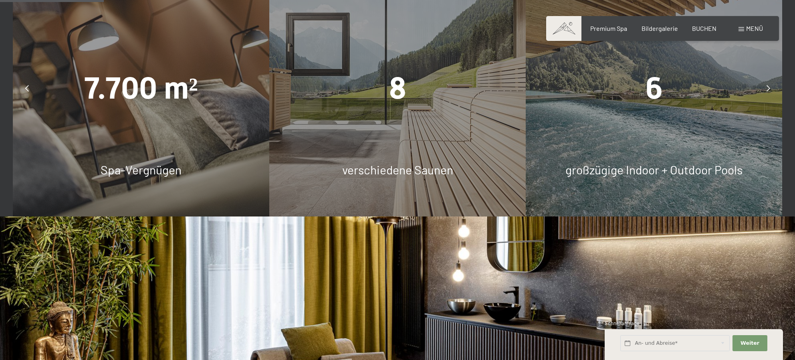
click at [723, 71] on div "6" at bounding box center [653, 88] width 256 height 42
click at [762, 78] on div at bounding box center [768, 88] width 20 height 20
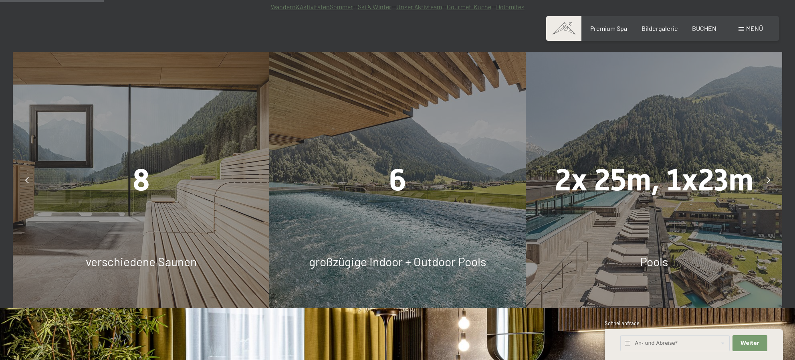
scroll to position [668, 0]
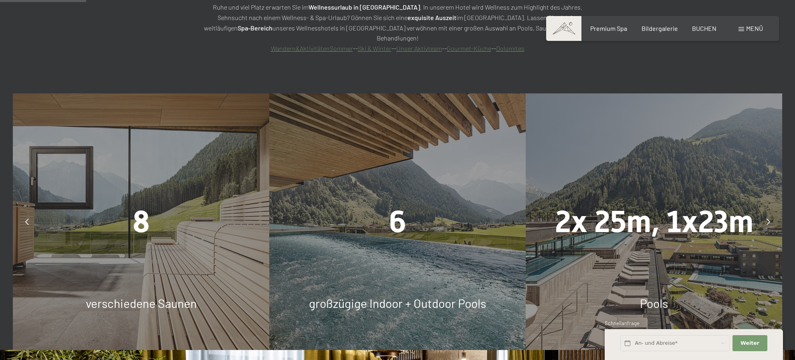
click at [770, 211] on div at bounding box center [768, 221] width 20 height 20
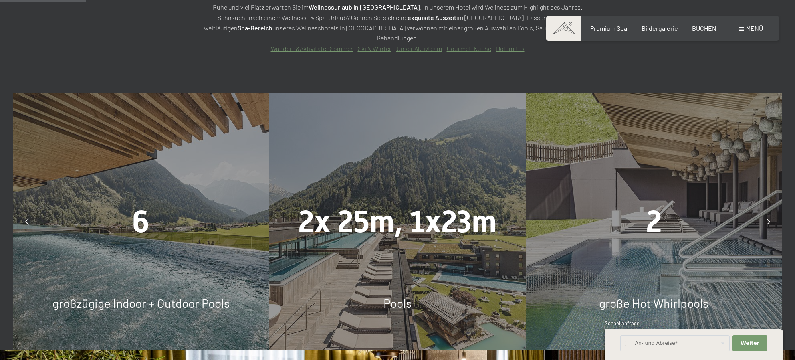
click at [770, 211] on div at bounding box center [768, 221] width 20 height 20
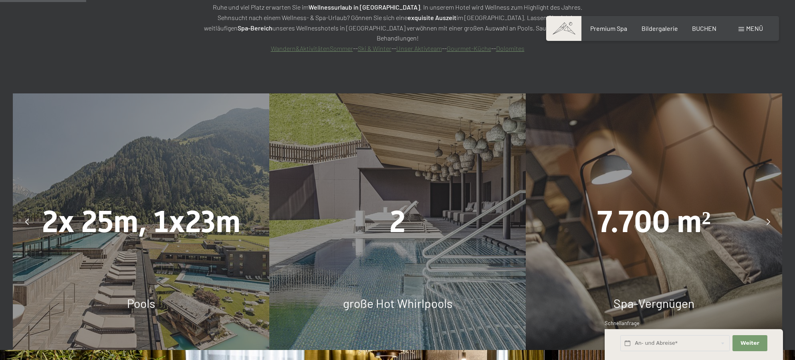
click at [770, 211] on div at bounding box center [768, 221] width 20 height 20
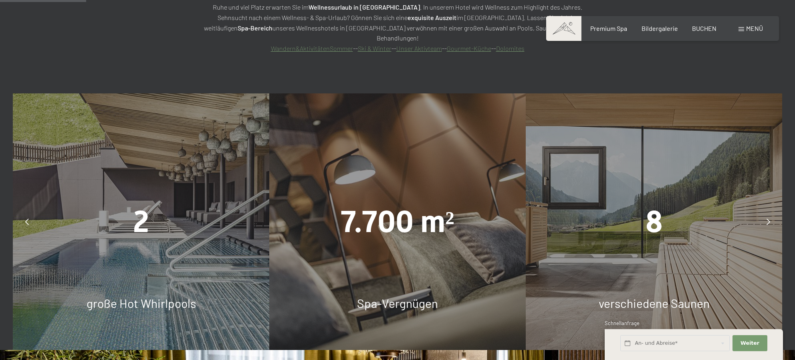
click at [770, 211] on div at bounding box center [768, 221] width 20 height 20
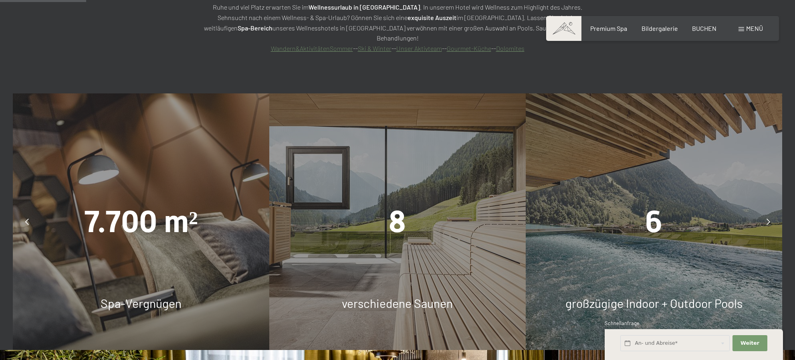
click at [770, 211] on div at bounding box center [768, 221] width 20 height 20
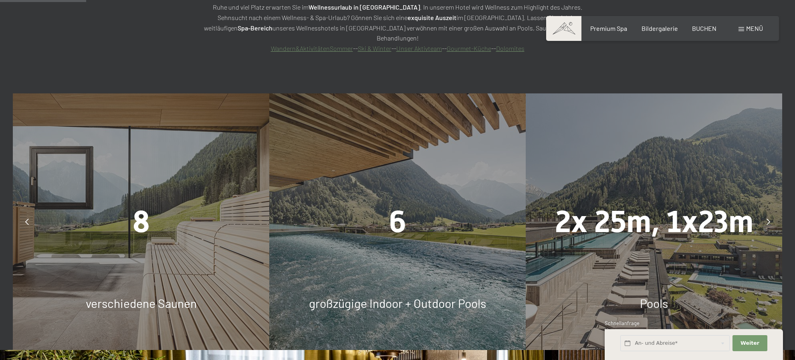
click at [770, 211] on div at bounding box center [768, 221] width 20 height 20
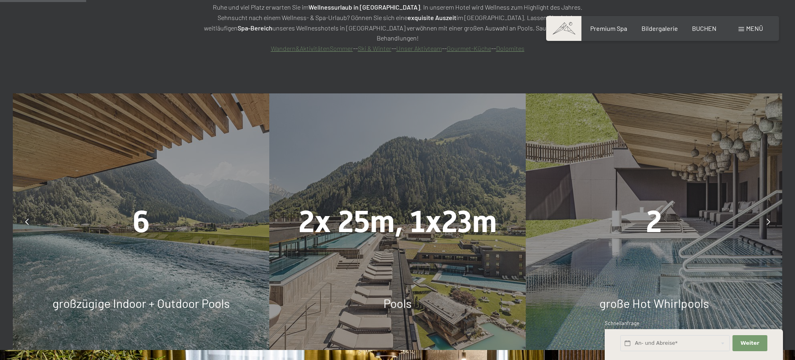
click at [770, 211] on div at bounding box center [768, 221] width 20 height 20
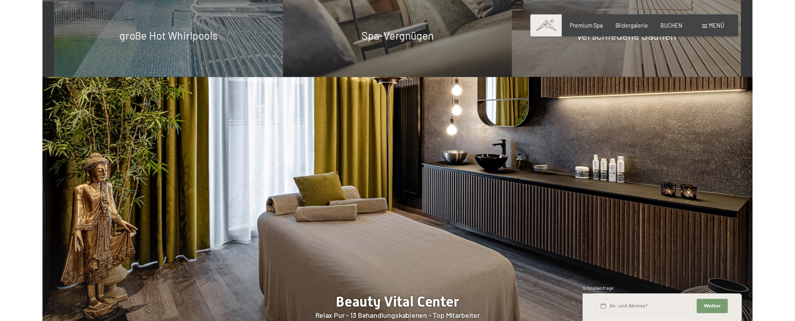
scroll to position [801, 0]
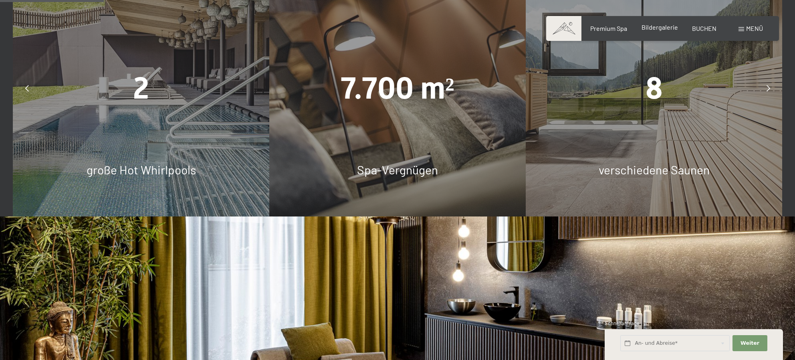
click at [662, 31] on div "Bildergalerie" at bounding box center [659, 27] width 36 height 9
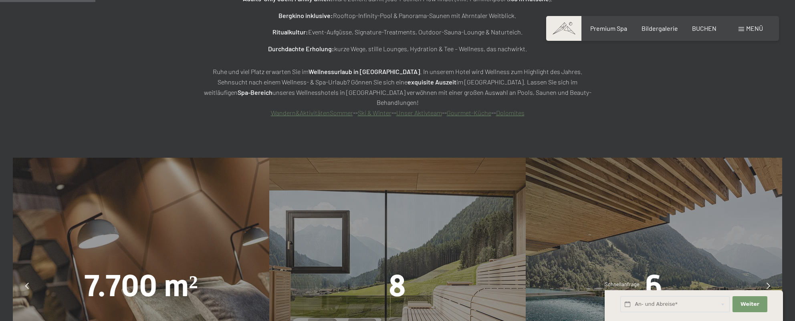
scroll to position [467, 0]
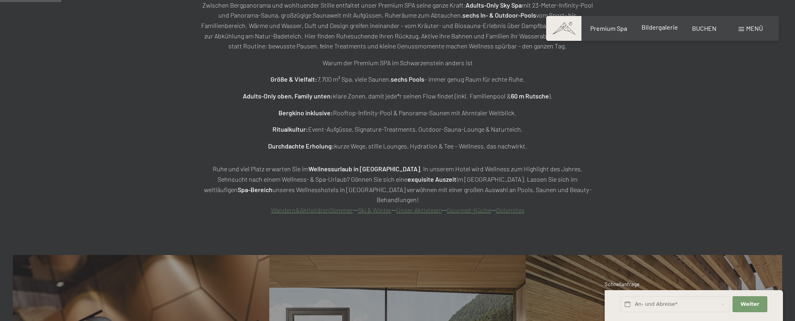
click at [654, 28] on span "Bildergalerie" at bounding box center [659, 27] width 36 height 8
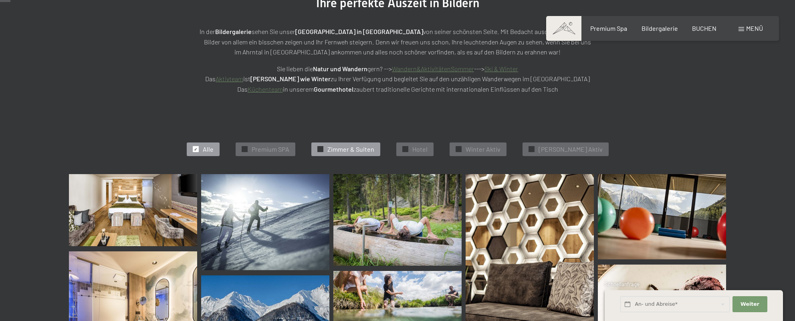
click at [347, 145] on span "Zimmer & Suiten" at bounding box center [350, 149] width 47 height 9
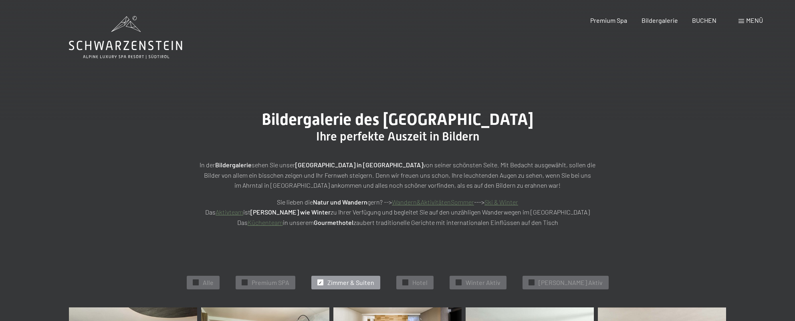
click at [755, 23] on span "Menü" at bounding box center [754, 20] width 17 height 8
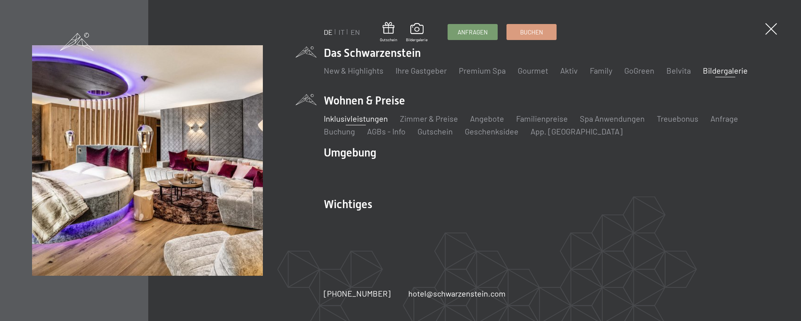
click at [346, 120] on link "Inklusivleistungen" at bounding box center [356, 119] width 64 height 10
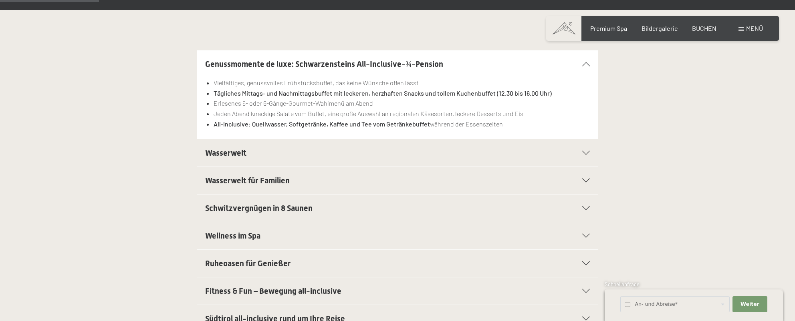
click at [239, 103] on li "Erlesenes 5- oder 6-Gänge-Gourmet-Wahlmenü am Abend" at bounding box center [401, 103] width 376 height 10
click at [306, 112] on li "Jeden Abend knackige Salate vom Buffet, eine große Auswahl an regionalen Käseso…" at bounding box center [401, 114] width 376 height 10
click at [335, 109] on li "Jeden Abend knackige Salate vom Buffet, eine große Auswahl an regionalen Käseso…" at bounding box center [401, 114] width 376 height 10
click at [274, 114] on li "Jeden Abend knackige Salate vom Buffet, eine große Auswahl an regionalen Käseso…" at bounding box center [401, 114] width 376 height 10
click at [255, 125] on strong "All-inclusive: Quellwasser, Softgetränke, Kaffee und Tee vom Getränkebuffet" at bounding box center [321, 124] width 216 height 8
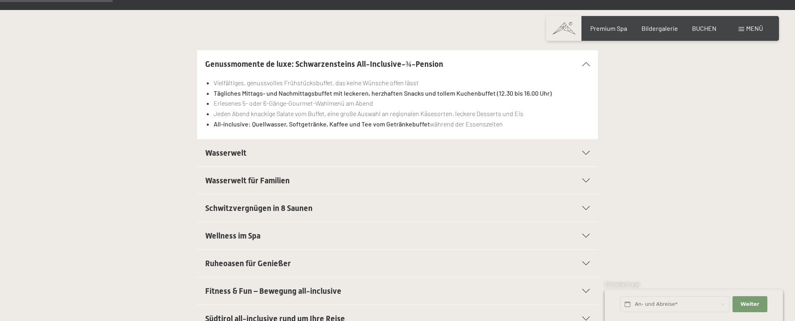
scroll to position [267, 0]
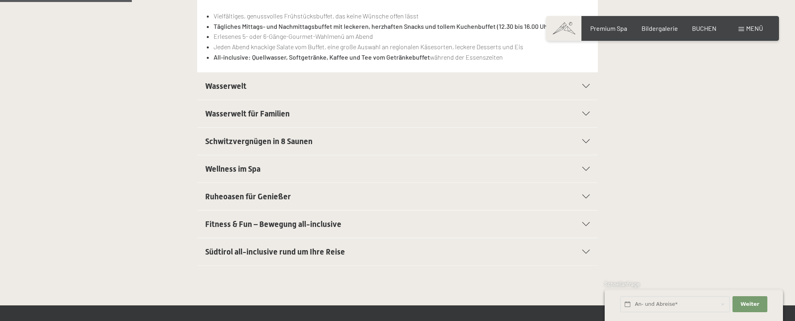
click at [293, 93] on div "Wasserwelt" at bounding box center [397, 85] width 384 height 27
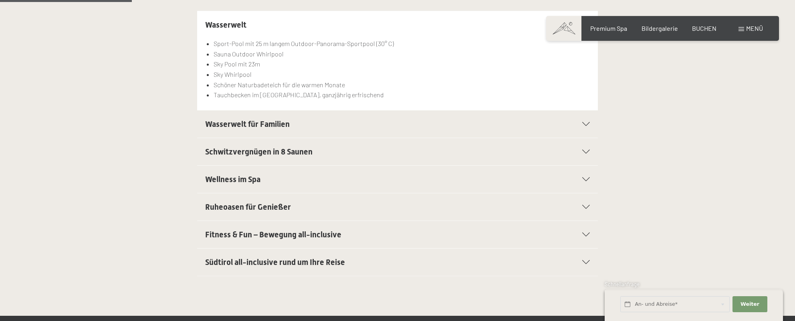
click at [223, 24] on span "Wasserwelt" at bounding box center [225, 25] width 41 height 10
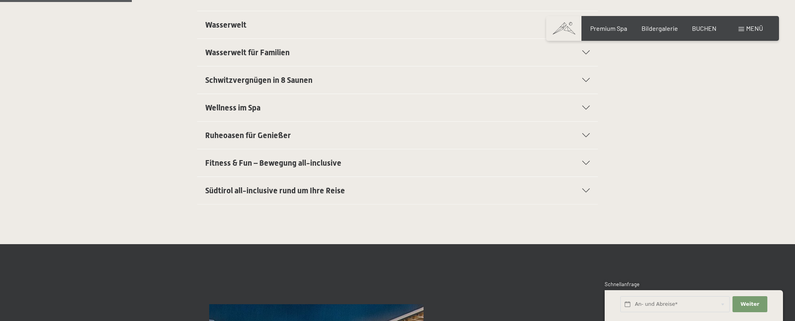
click at [223, 24] on span "Wasserwelt" at bounding box center [225, 25] width 41 height 10
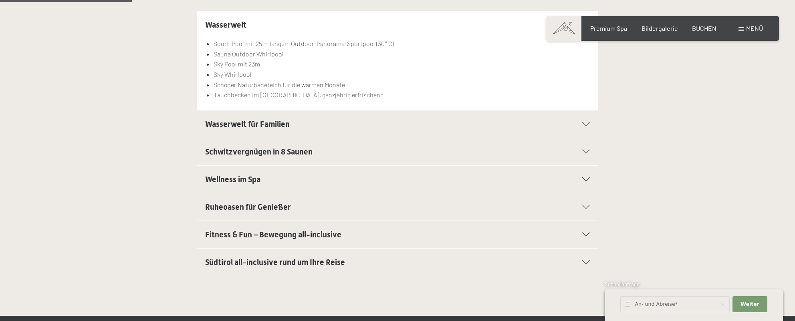
click at [223, 24] on span "Wasserwelt" at bounding box center [225, 25] width 41 height 10
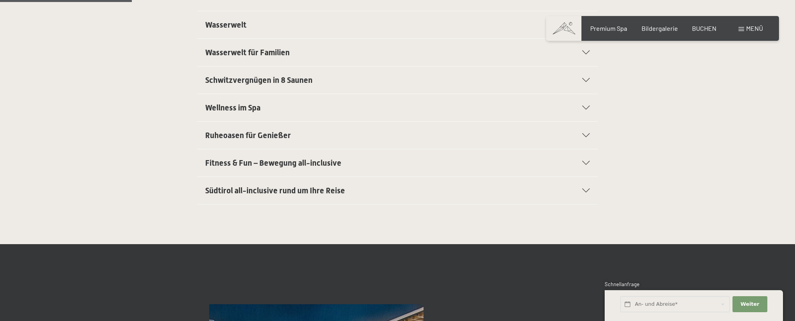
click at [220, 139] on span "Ruheoasen für Genießer" at bounding box center [248, 136] width 86 height 10
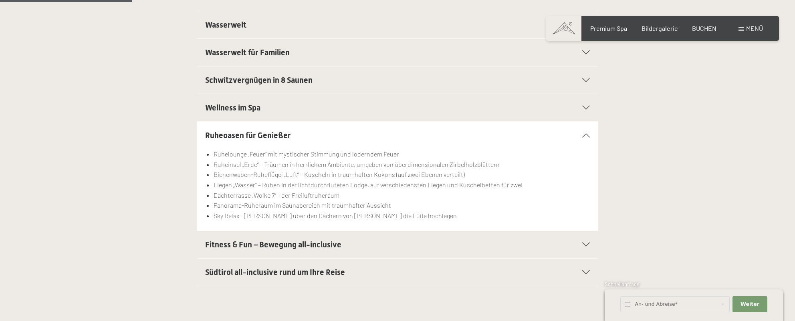
click at [220, 139] on span "Ruheoasen für Genießer" at bounding box center [248, 136] width 86 height 10
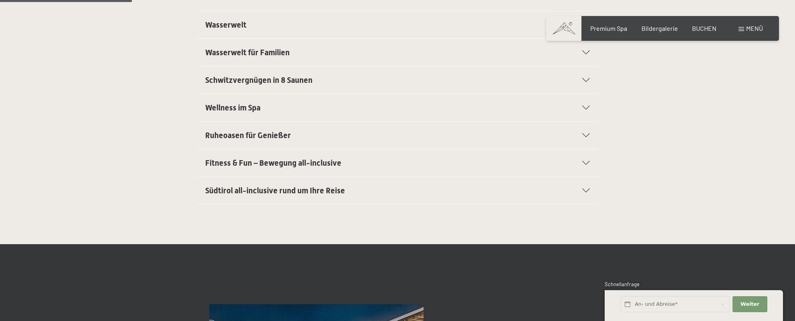
click at [227, 195] on span "Südtirol all-inclusive rund um Ihre Reise" at bounding box center [275, 191] width 140 height 10
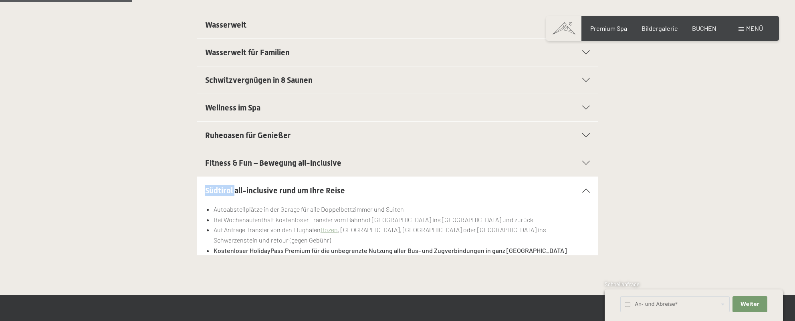
click at [227, 195] on span "Südtirol all-inclusive rund um Ihre Reise" at bounding box center [275, 191] width 140 height 10
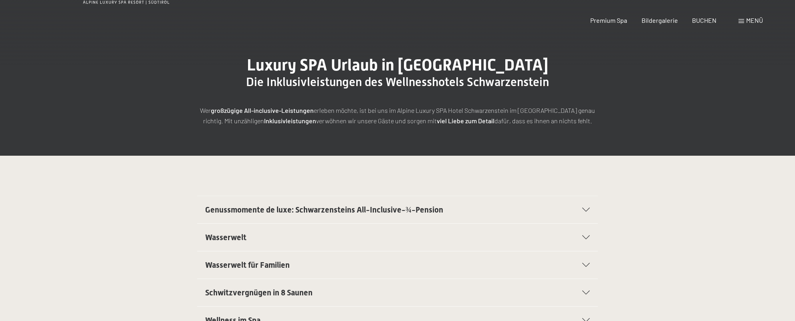
scroll to position [0, 0]
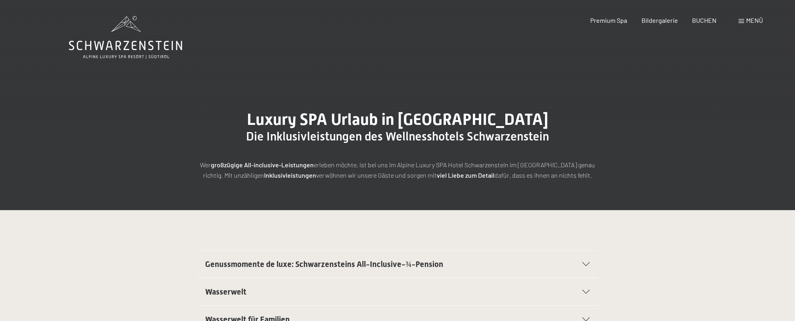
click at [745, 22] on div "Menü" at bounding box center [750, 20] width 24 height 9
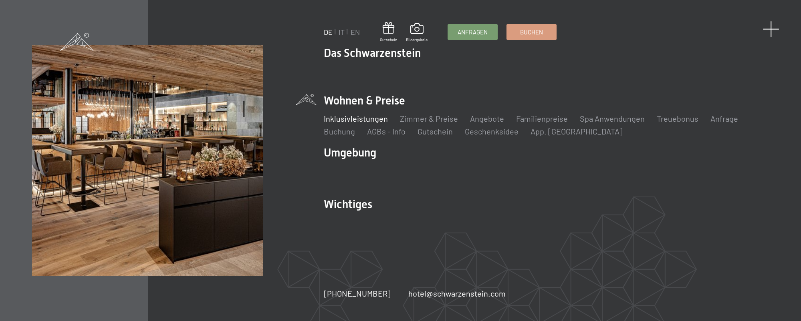
click at [769, 28] on span at bounding box center [771, 29] width 16 height 16
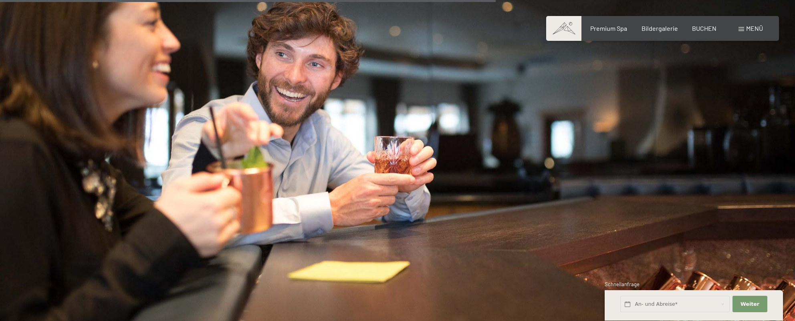
scroll to position [985, 0]
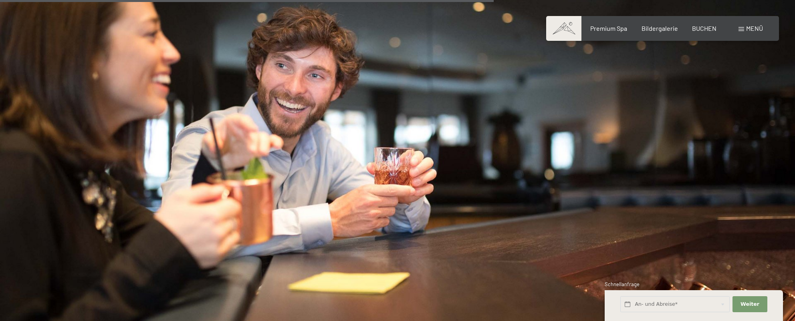
click at [744, 31] on div "Menü" at bounding box center [750, 28] width 24 height 9
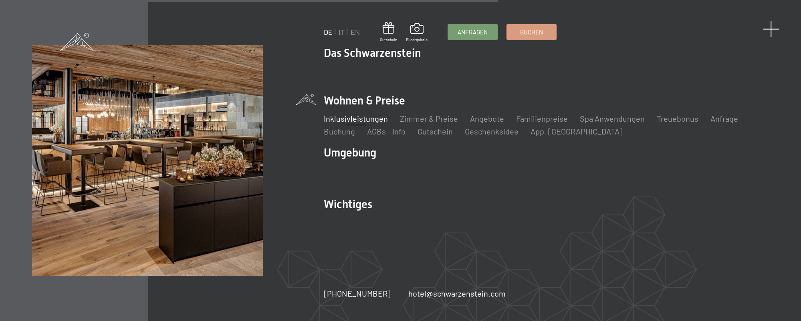
click at [769, 30] on span at bounding box center [771, 29] width 16 height 16
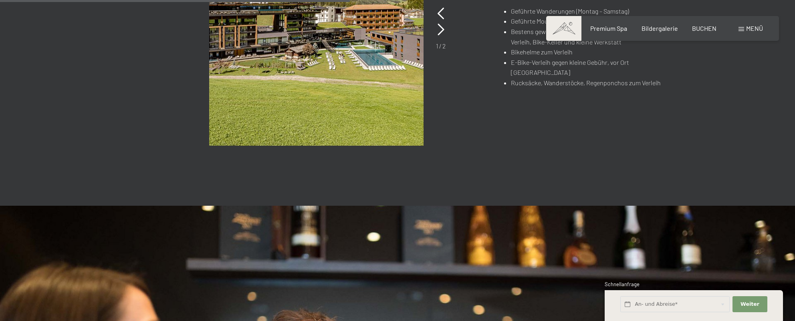
scroll to position [652, 0]
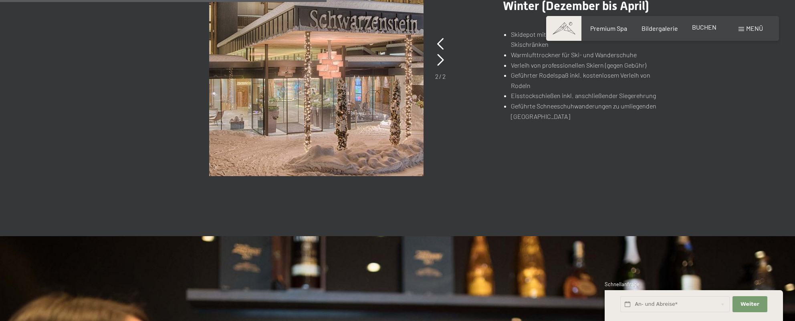
click at [696, 30] on span "BUCHEN" at bounding box center [704, 27] width 24 height 8
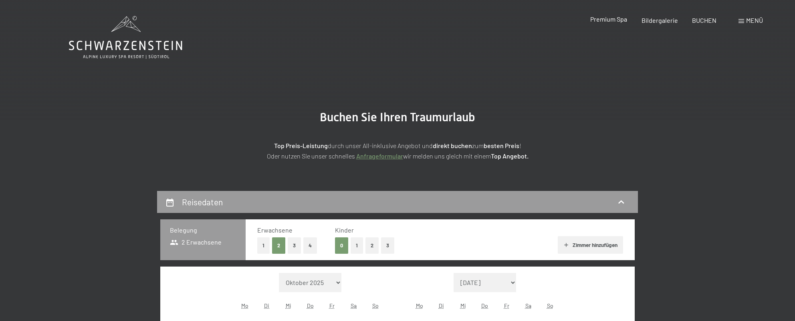
click at [620, 20] on span "Premium Spa" at bounding box center [608, 19] width 37 height 8
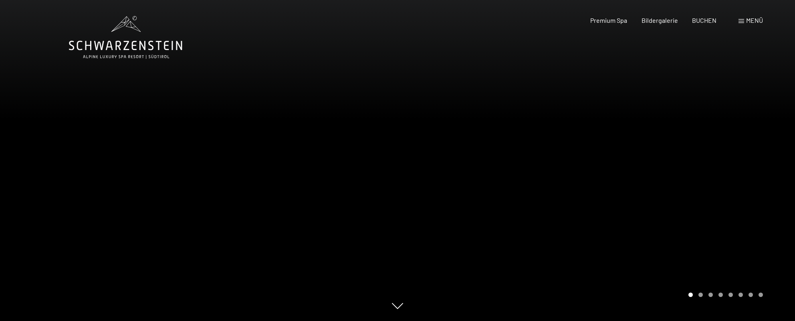
click at [741, 24] on div "Menü" at bounding box center [750, 20] width 24 height 9
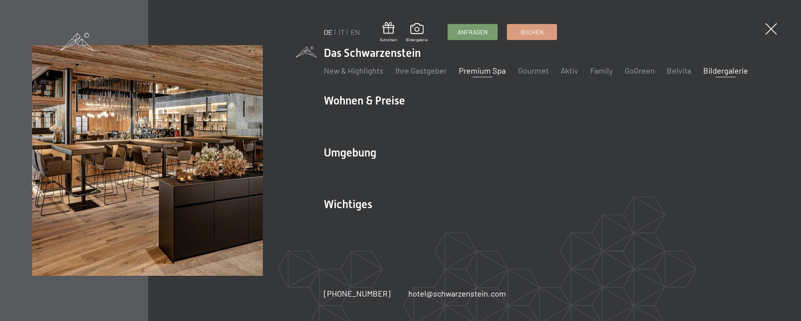
click at [709, 70] on link "Bildergalerie" at bounding box center [724, 71] width 45 height 10
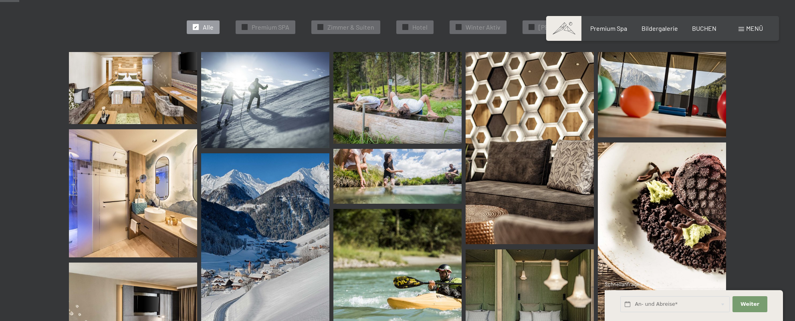
scroll to position [267, 0]
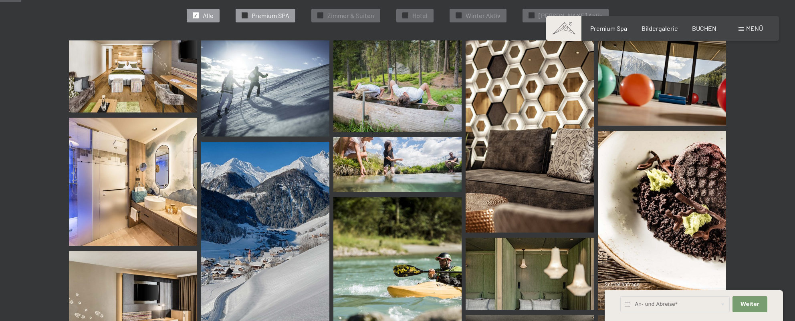
click at [289, 17] on span "Premium SPA" at bounding box center [271, 15] width 38 height 9
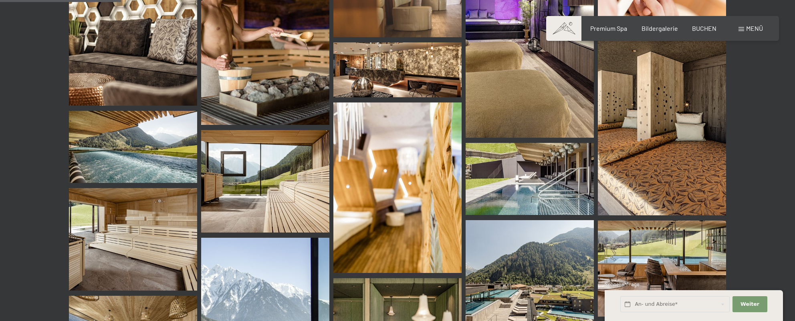
scroll to position [202, 0]
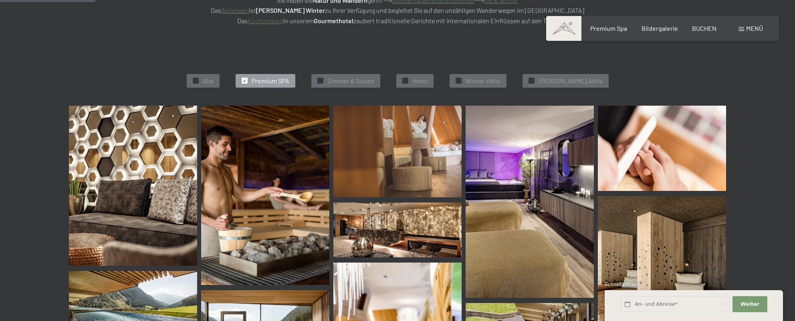
click at [289, 79] on span "Premium SPA" at bounding box center [271, 80] width 38 height 9
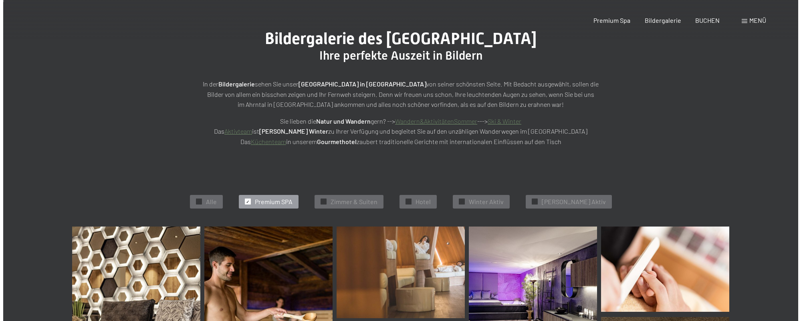
scroll to position [2, 0]
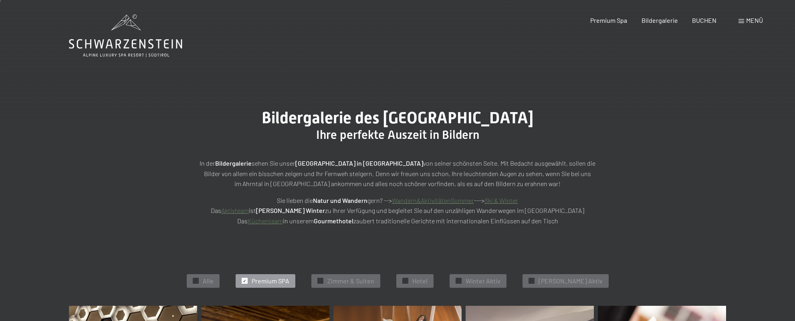
click at [763, 20] on div "Buchen Anfragen Premium Spa Bildergalerie BUCHEN Menü DE IT EN Gutschein Bilder…" at bounding box center [662, 20] width 201 height 9
click at [761, 22] on span "Menü" at bounding box center [754, 20] width 17 height 8
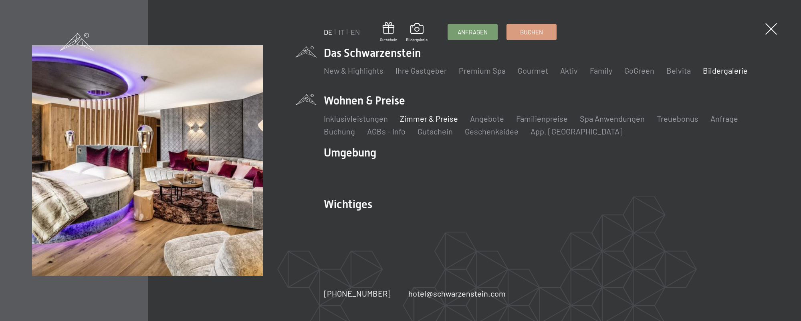
click at [405, 120] on link "Zimmer & Preise" at bounding box center [429, 119] width 58 height 10
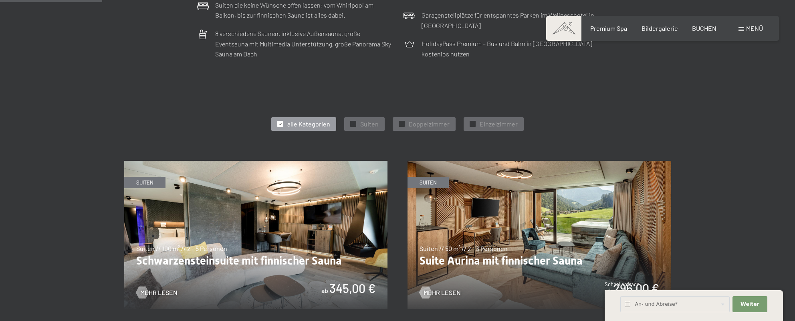
scroll to position [400, 0]
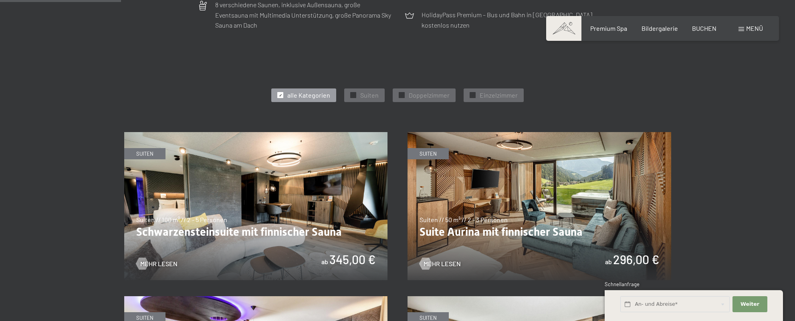
click at [250, 205] on img at bounding box center [256, 206] width 264 height 148
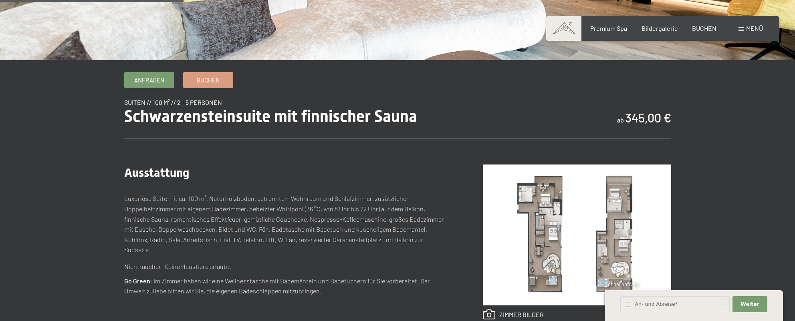
scroll to position [334, 0]
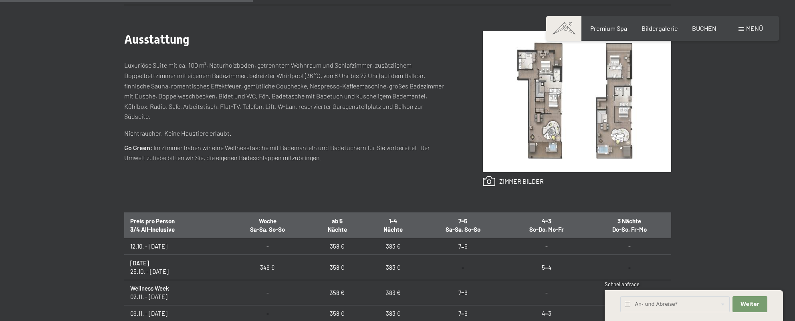
click at [540, 156] on img at bounding box center [577, 101] width 188 height 141
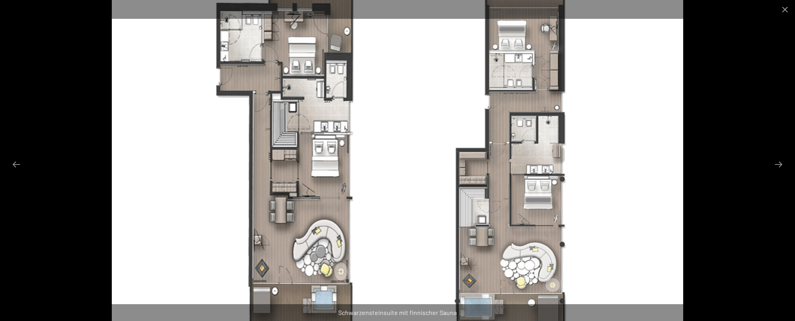
scroll to position [267, 0]
click at [774, 169] on button "Next slide" at bounding box center [778, 165] width 17 height 16
click at [785, 10] on button "Close gallery" at bounding box center [785, 9] width 20 height 19
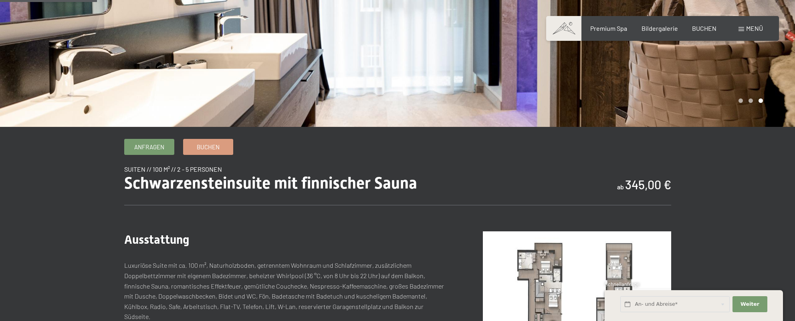
scroll to position [0, 0]
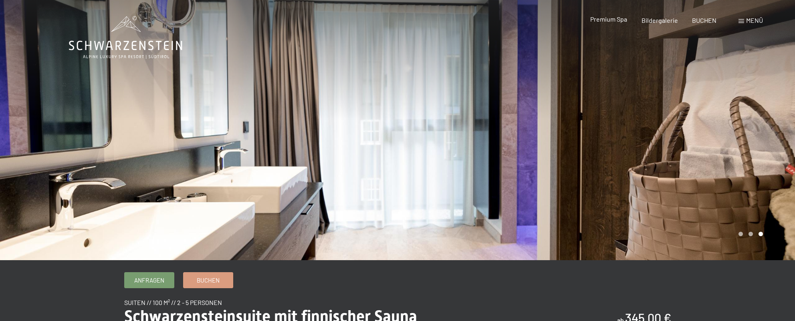
click at [608, 21] on span "Premium Spa" at bounding box center [608, 19] width 37 height 8
